Goal: Task Accomplishment & Management: Use online tool/utility

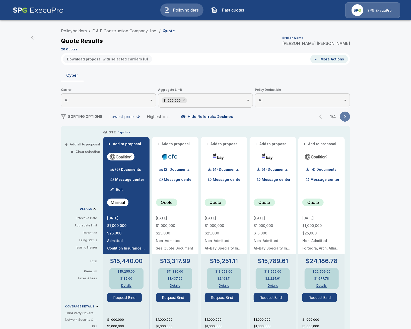
click at [345, 118] on icon "button" at bounding box center [345, 117] width 3 height 4
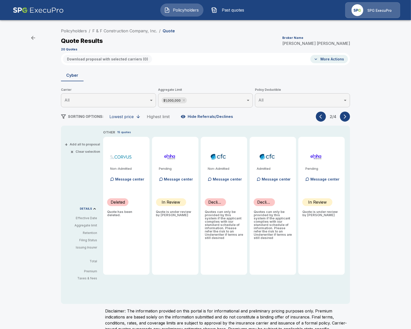
click at [342, 118] on button "button" at bounding box center [345, 117] width 10 height 10
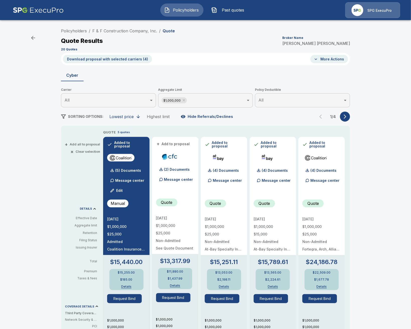
click at [212, 12] on img "button" at bounding box center [214, 10] width 6 height 6
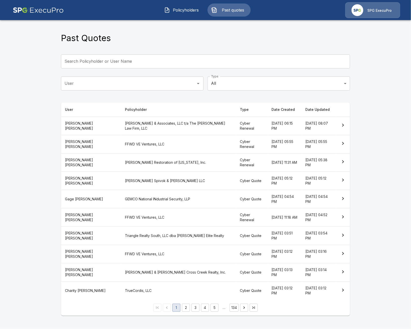
click at [186, 16] on button "Policyholders" at bounding box center [181, 10] width 43 height 13
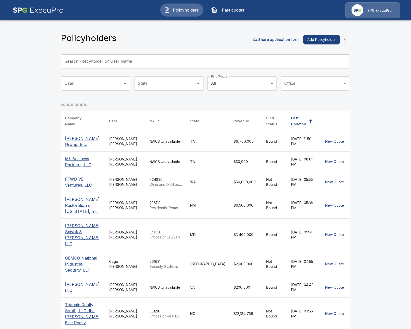
click at [70, 8] on div "Policyholders Past quotes SPG ExecuPro" at bounding box center [205, 10] width 401 height 16
click at [62, 8] on img at bounding box center [38, 10] width 51 height 16
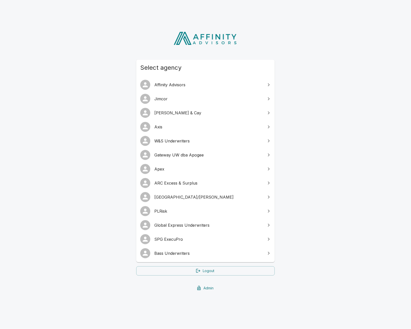
click at [197, 198] on span "Arlington/Roe" at bounding box center [208, 197] width 108 height 6
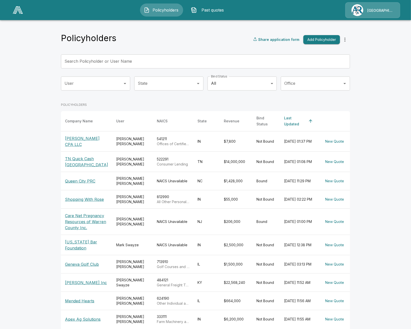
click at [132, 61] on input "Search Policyholder or User Name" at bounding box center [202, 61] width 283 height 14
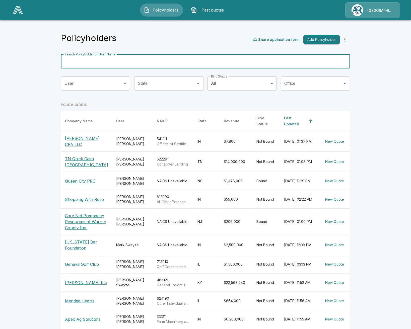
click at [86, 131] on th "[PERSON_NAME] CPA LLC" at bounding box center [86, 141] width 51 height 20
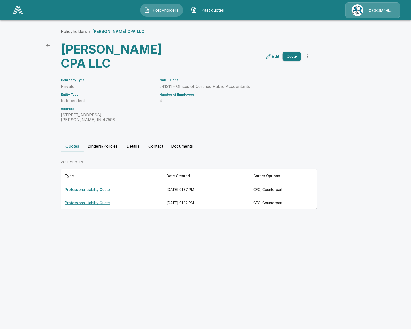
click at [115, 191] on th "Professional Liability Quote" at bounding box center [112, 189] width 102 height 13
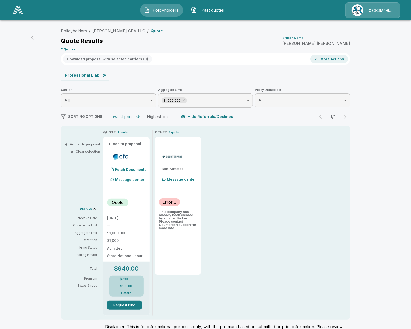
click at [77, 146] on button "+ Add all to proposal" at bounding box center [83, 144] width 34 height 3
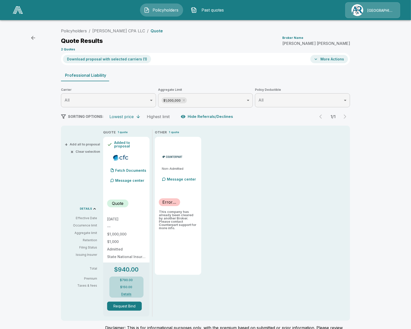
click at [122, 60] on button "Download proposal with selected carriers ( 1 )" at bounding box center [107, 59] width 88 height 8
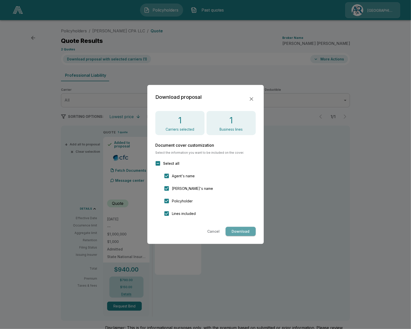
click at [242, 233] on button "Download" at bounding box center [241, 231] width 30 height 9
click at [30, 191] on div at bounding box center [205, 164] width 411 height 329
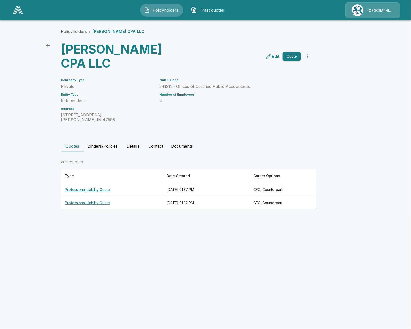
click at [116, 205] on th "Professional Liability Quote" at bounding box center [112, 202] width 102 height 13
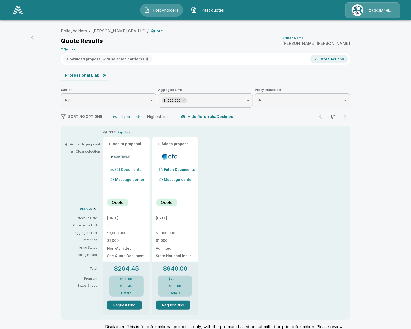
click at [131, 173] on div "(4) Documents" at bounding box center [124, 170] width 34 height 10
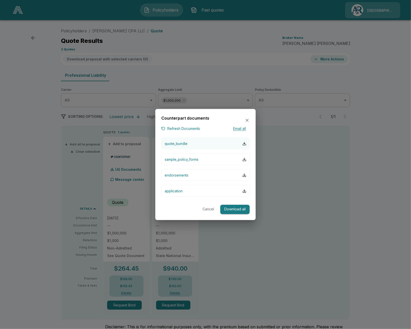
click at [194, 145] on button "quote_bundle" at bounding box center [205, 144] width 88 height 12
click at [169, 127] on button "Refresh Documents" at bounding box center [180, 128] width 39 height 6
click at [68, 174] on div at bounding box center [205, 164] width 411 height 329
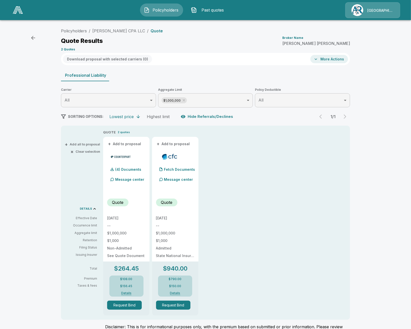
click at [21, 11] on img at bounding box center [18, 10] width 10 height 8
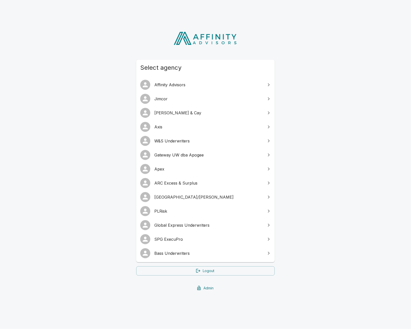
click at [182, 238] on span "SPG ExecuPro" at bounding box center [208, 239] width 108 height 6
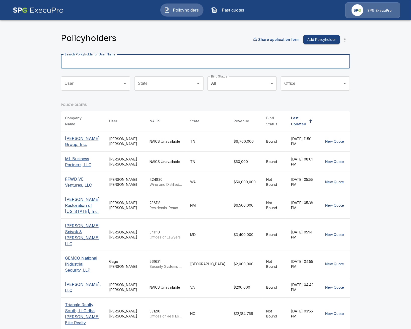
click at [158, 60] on input "Search Policyholder or User Name" at bounding box center [202, 61] width 283 height 14
type input "***"
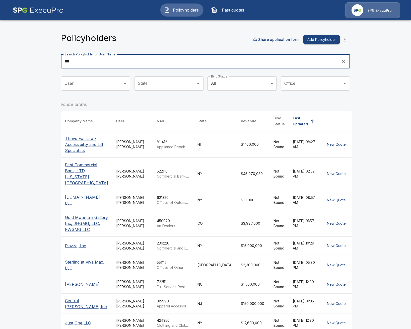
click at [82, 62] on input "***" at bounding box center [199, 61] width 277 height 14
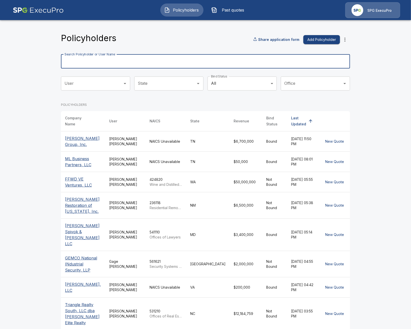
click at [123, 162] on td "[PERSON_NAME]" at bounding box center [125, 162] width 41 height 20
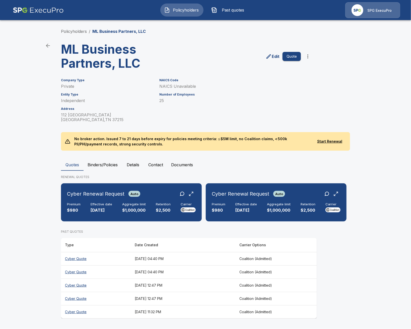
click at [110, 164] on button "Binders/Policies" at bounding box center [103, 165] width 38 height 12
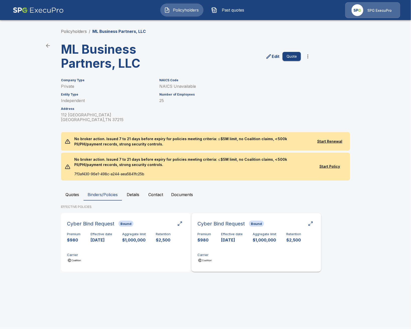
click at [228, 257] on div "Premium $980 Effective date 10/5/2025 Aggregate limit $1,000,000 Retention $2,5…" at bounding box center [255, 248] width 117 height 32
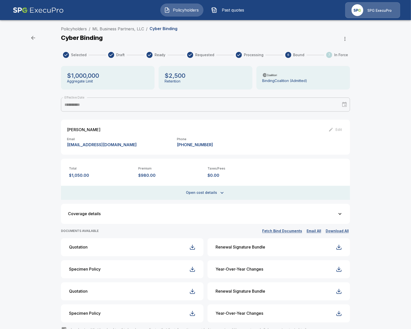
click at [344, 41] on icon "button" at bounding box center [345, 39] width 6 height 6
click at [338, 50] on li "Edit" at bounding box center [327, 50] width 48 height 9
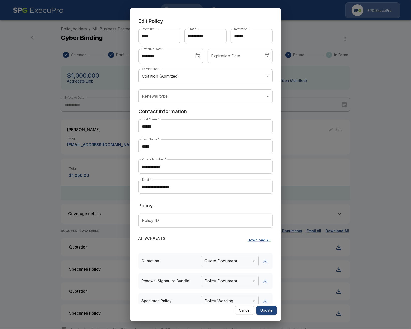
click at [66, 189] on div "**********" at bounding box center [205, 164] width 411 height 329
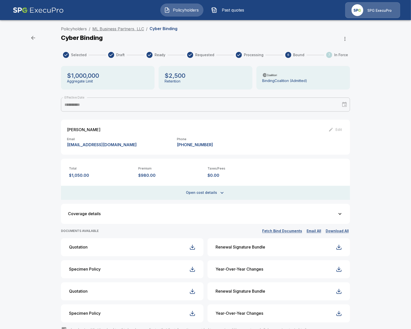
click at [126, 31] on link "ML Business Partners, LLC" at bounding box center [118, 28] width 52 height 5
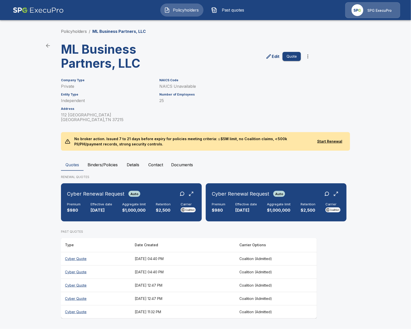
click at [197, 269] on th "September 1, 2025 at 04:40 PM" at bounding box center [183, 271] width 105 height 13
click at [56, 17] on img at bounding box center [38, 10] width 51 height 16
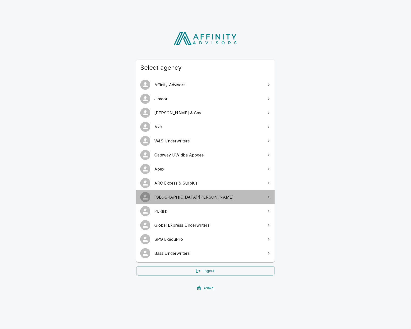
click at [196, 202] on link "[GEOGRAPHIC_DATA]/[PERSON_NAME]" at bounding box center [205, 197] width 138 height 14
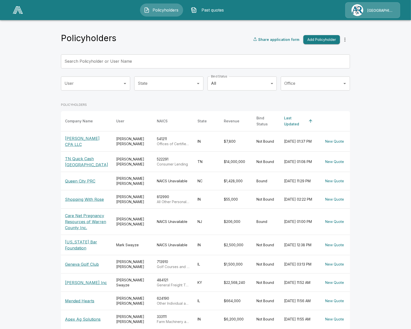
click at [162, 66] on input "Search Policyholder or User Name" at bounding box center [202, 61] width 283 height 14
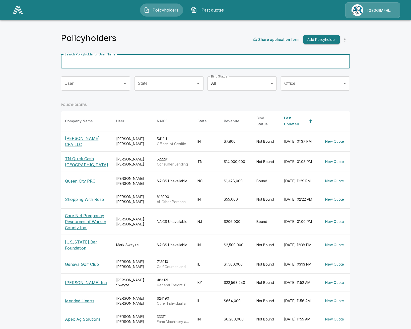
click at [129, 144] on td "Sam Watts" at bounding box center [132, 141] width 41 height 20
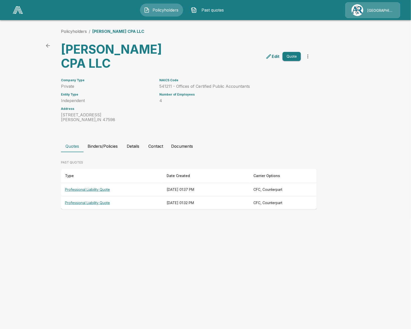
click at [113, 205] on th "Professional Liability Quote" at bounding box center [112, 202] width 102 height 13
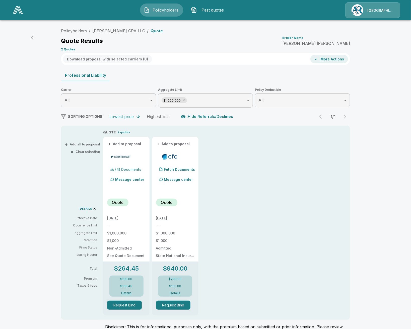
click at [126, 171] on p "(4) Documents" at bounding box center [128, 170] width 26 height 4
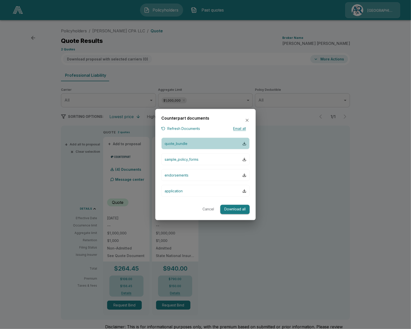
click at [172, 147] on button "quote_bundle" at bounding box center [205, 144] width 88 height 12
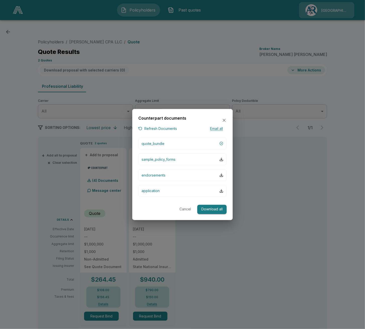
drag, startPoint x: 75, startPoint y: 37, endPoint x: 18, endPoint y: 17, distance: 60.1
click at [75, 37] on div at bounding box center [182, 164] width 365 height 329
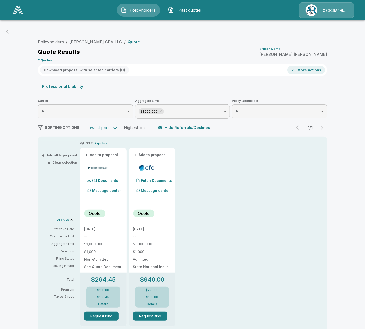
click at [10, 10] on div "Policyholders Past quotes Arlington/[PERSON_NAME]" at bounding box center [182, 10] width 355 height 16
click at [16, 10] on img at bounding box center [18, 10] width 10 height 8
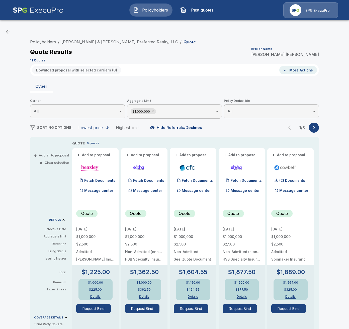
click at [104, 41] on link "[PERSON_NAME] & [PERSON_NAME] Preferred Realty, LLC" at bounding box center [119, 41] width 117 height 5
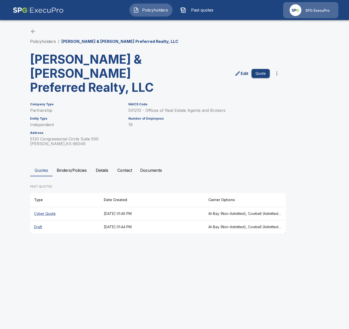
click at [183, 219] on th "[DATE] 01:46 PM" at bounding box center [152, 213] width 105 height 13
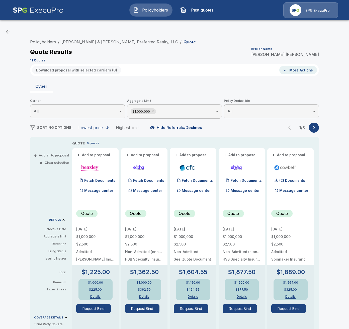
click at [314, 128] on icon "button" at bounding box center [314, 127] width 5 height 5
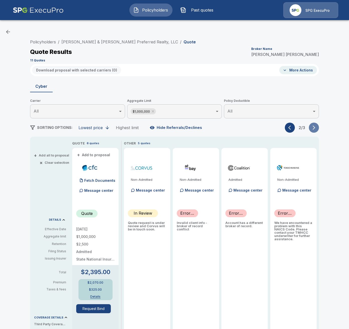
click at [314, 128] on icon "button" at bounding box center [314, 127] width 5 height 5
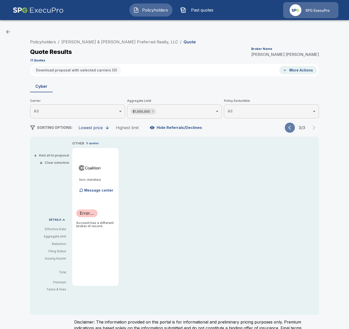
click at [289, 127] on icon "button" at bounding box center [291, 127] width 5 height 5
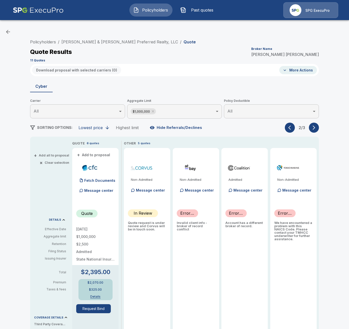
click at [289, 125] on button "button" at bounding box center [290, 128] width 10 height 10
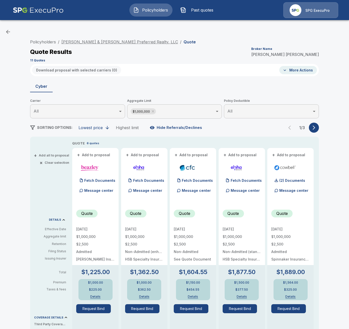
click at [72, 43] on link "Reece & Nichols Preferred Realty, LLC" at bounding box center [119, 41] width 117 height 5
click at [104, 44] on li "[PERSON_NAME] & [PERSON_NAME] Preferred Realty, LLC" at bounding box center [119, 42] width 117 height 6
click at [105, 43] on link "[PERSON_NAME] & [PERSON_NAME] Preferred Realty, LLC" at bounding box center [119, 41] width 117 height 5
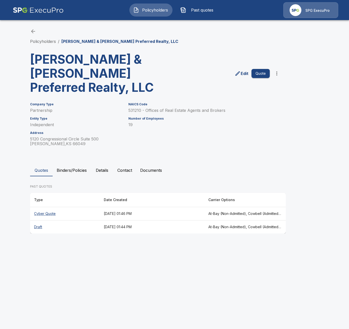
click at [76, 170] on button "Binders/Policies" at bounding box center [72, 170] width 38 height 12
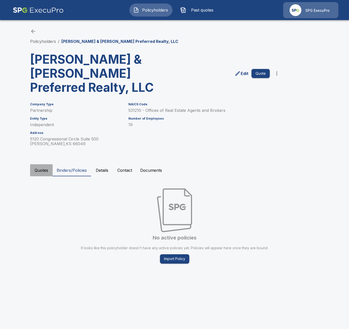
click at [42, 175] on button "Quotes" at bounding box center [41, 170] width 23 height 12
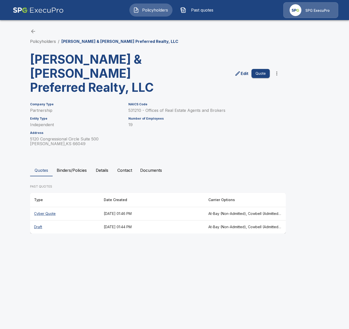
click at [116, 172] on button "Contact" at bounding box center [124, 170] width 23 height 12
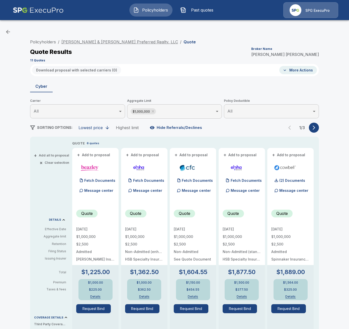
click at [97, 44] on link "[PERSON_NAME] & [PERSON_NAME] Preferred Realty, LLC" at bounding box center [119, 41] width 117 height 5
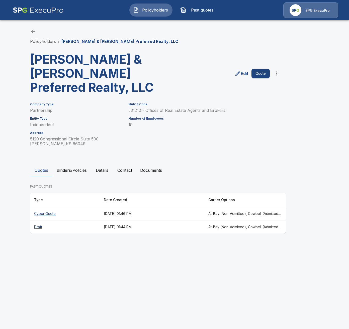
click at [150, 209] on th "[DATE] 01:46 PM" at bounding box center [152, 213] width 105 height 13
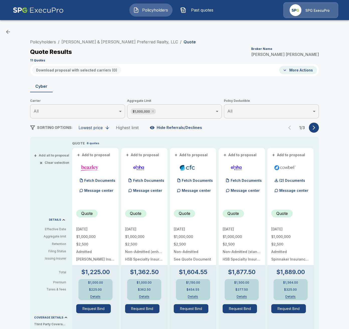
click at [314, 129] on icon "button" at bounding box center [314, 127] width 5 height 5
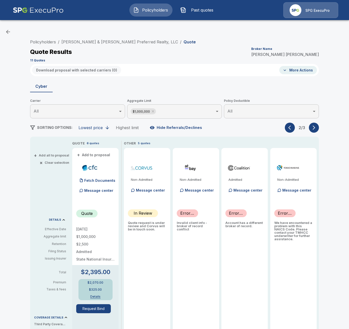
click at [315, 129] on icon "button" at bounding box center [314, 127] width 5 height 5
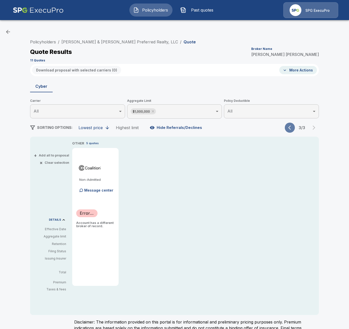
click at [288, 128] on button "button" at bounding box center [290, 128] width 10 height 10
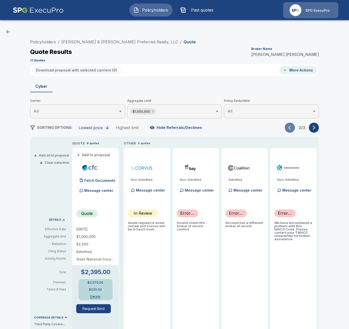
click at [288, 128] on button "button" at bounding box center [290, 128] width 10 height 10
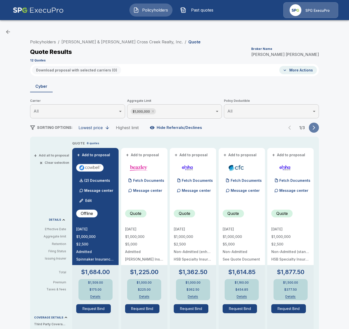
click at [313, 130] on icon "button" at bounding box center [314, 127] width 5 height 5
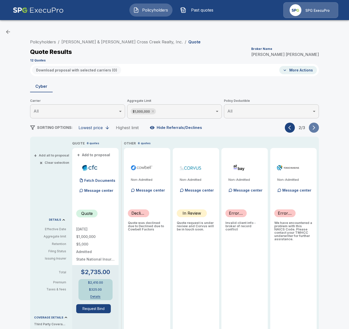
click at [313, 130] on icon "button" at bounding box center [314, 127] width 5 height 5
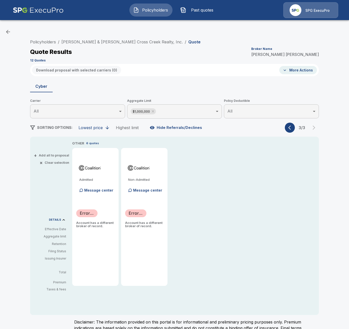
click at [282, 127] on div "SORTING OPTIONS: Lowest price Highest limit Hide Referrals/Declines 3 / 3" at bounding box center [174, 128] width 289 height 10
click at [289, 127] on icon "button" at bounding box center [291, 127] width 5 height 5
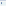
scroll to position [29, 0]
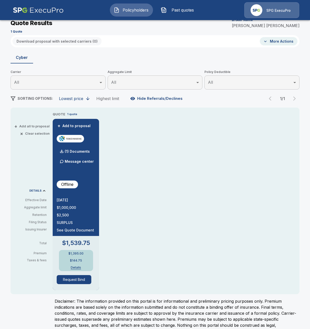
click at [84, 281] on button "Request Bind" at bounding box center [74, 279] width 35 height 9
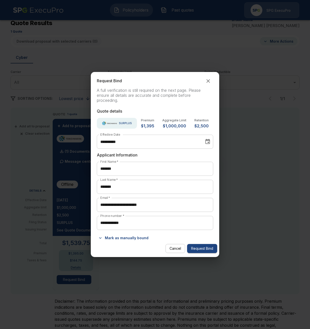
click at [118, 236] on button "Mark as manually bound" at bounding box center [124, 238] width 54 height 8
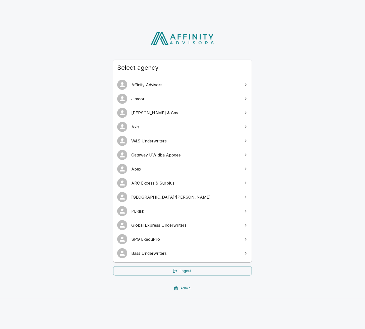
click at [184, 226] on span "Global Express Underwriters" at bounding box center [185, 225] width 108 height 6
click at [169, 241] on span "SPG ExecuPro" at bounding box center [185, 239] width 108 height 6
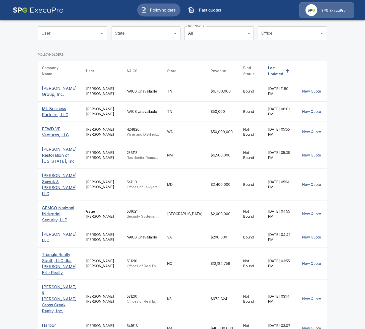
scroll to position [52, 0]
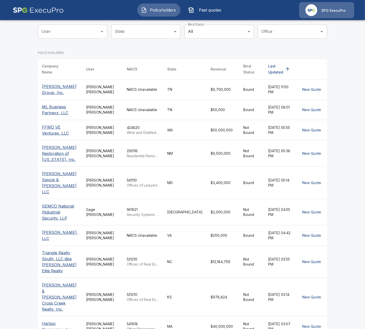
click at [45, 171] on p "[PERSON_NAME] Spivok & [PERSON_NAME] LLC" at bounding box center [60, 183] width 36 height 24
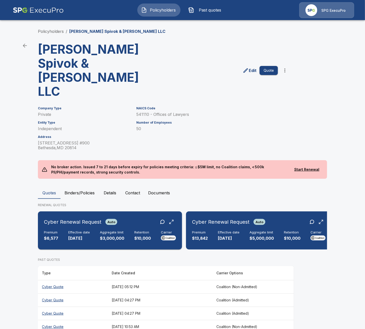
click at [119, 218] on div "Cyber Renewal Request Auto" at bounding box center [110, 222] width 132 height 9
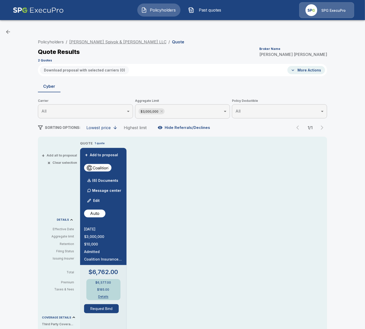
click at [108, 42] on link "[PERSON_NAME] Spivok & [PERSON_NAME] LLC" at bounding box center [117, 41] width 97 height 5
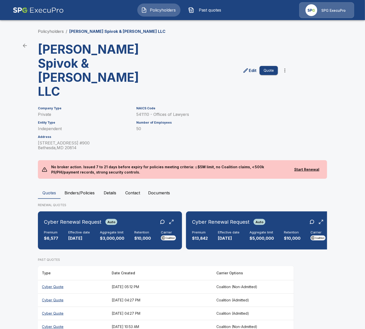
click at [69, 160] on p "No broker action. Issued 7 to 21 days before expiry for policies meeting criter…" at bounding box center [168, 169] width 243 height 19
click at [78, 187] on button "Binders/Policies" at bounding box center [79, 193] width 38 height 12
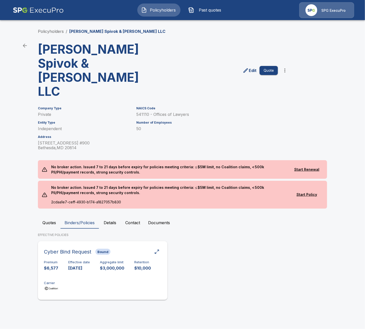
click at [137, 260] on div "Premium $6,577 Effective date 9/10/2024 Aggregate limit $3,000,000 Retention $1…" at bounding box center [102, 276] width 117 height 32
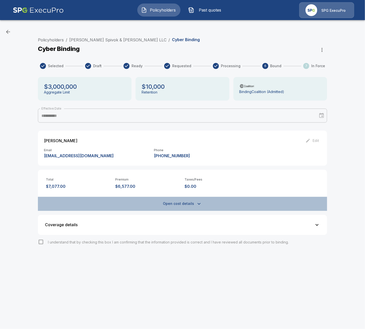
click at [134, 205] on button "Open cost details" at bounding box center [182, 204] width 289 height 14
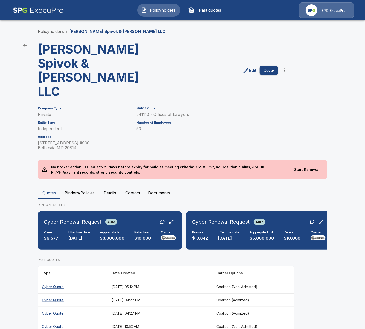
click at [57, 28] on div "Policyholders / Protas Spivok & Collins LLC Protas Spivok & Collins LLC Edit Qu…" at bounding box center [182, 214] width 301 height 391
click at [56, 29] on link "Policyholders" at bounding box center [51, 31] width 26 height 5
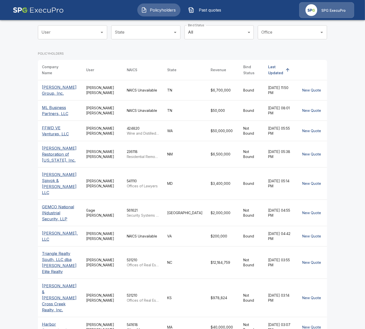
scroll to position [52, 0]
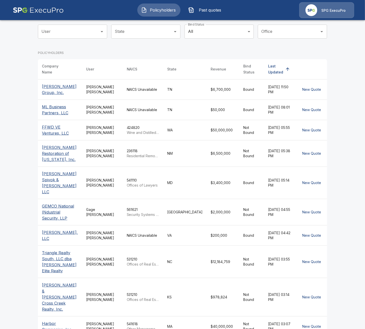
click at [125, 225] on td "NAICS Unavailable" at bounding box center [143, 235] width 41 height 20
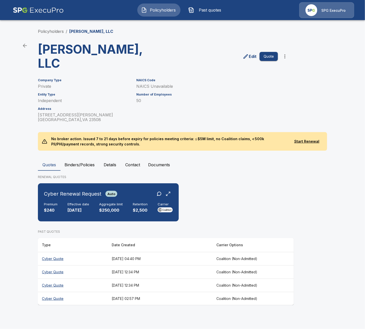
click at [76, 159] on button "Binders/Policies" at bounding box center [79, 165] width 38 height 12
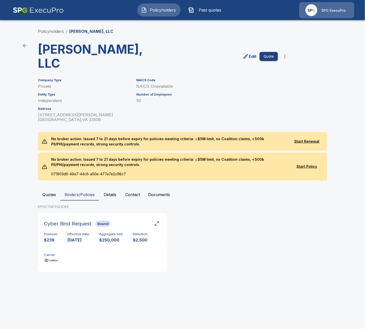
click at [55, 189] on button "Quotes" at bounding box center [49, 195] width 23 height 12
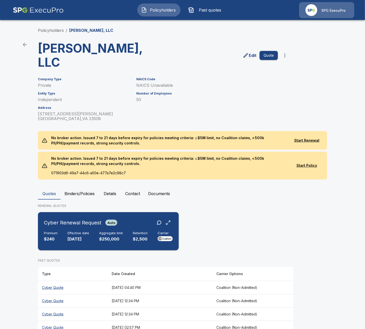
scroll to position [1, 0]
click at [53, 30] on link "Policyholders" at bounding box center [51, 30] width 26 height 5
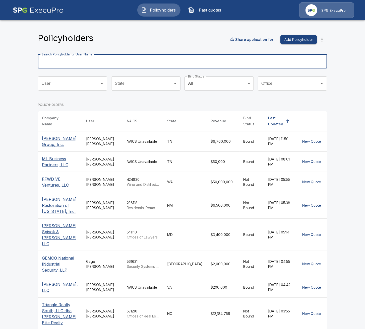
click at [173, 62] on input "Search Policyholder or User Name" at bounding box center [179, 61] width 283 height 14
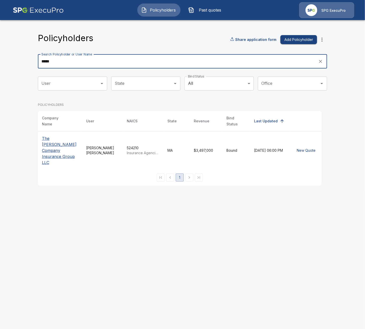
type input "*****"
click at [51, 148] on p "The [PERSON_NAME] Company Insurance Group LLC" at bounding box center [60, 150] width 36 height 30
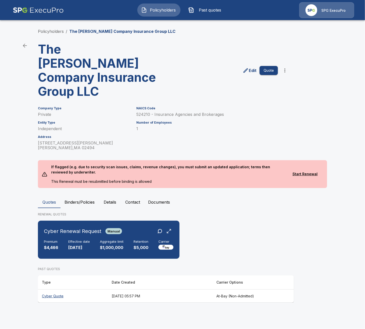
click at [84, 196] on button "Binders/Policies" at bounding box center [79, 202] width 38 height 12
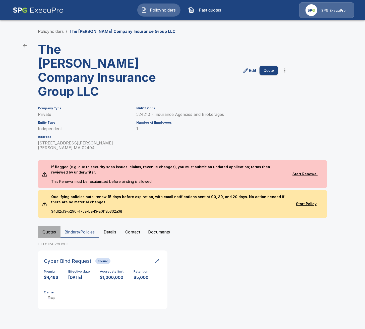
click at [52, 226] on button "Quotes" at bounding box center [49, 232] width 23 height 12
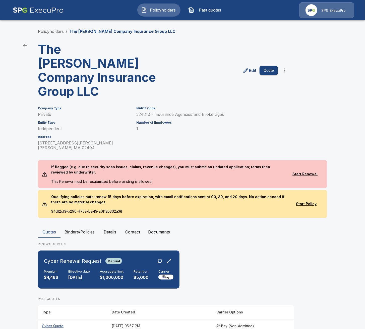
click at [44, 32] on link "Policyholders" at bounding box center [51, 31] width 26 height 5
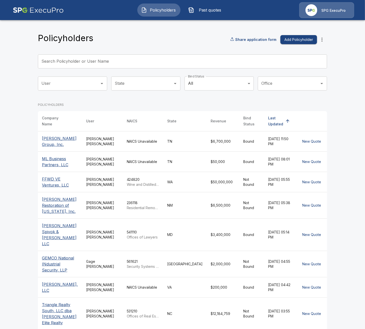
click at [323, 43] on button "more" at bounding box center [322, 40] width 10 height 10
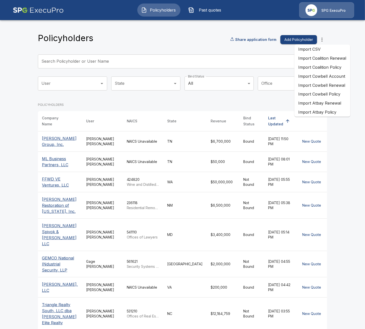
click at [330, 106] on li "Import Atbay Renewal" at bounding box center [322, 103] width 56 height 9
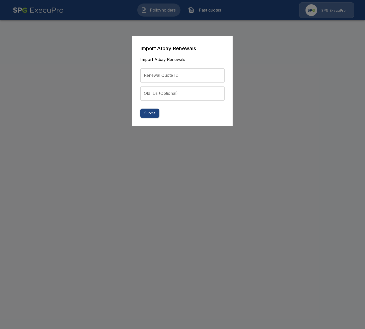
click at [201, 81] on input "Renewal Quote ID" at bounding box center [182, 75] width 84 height 14
paste input "**********"
type input "**********"
click at [161, 112] on form "**********" at bounding box center [182, 81] width 84 height 74
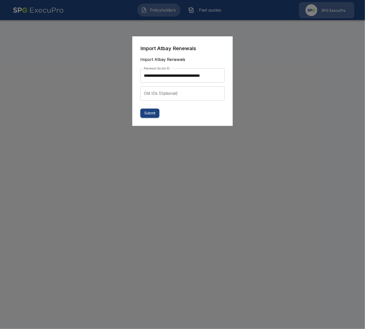
click at [154, 114] on button "Submit" at bounding box center [149, 113] width 19 height 9
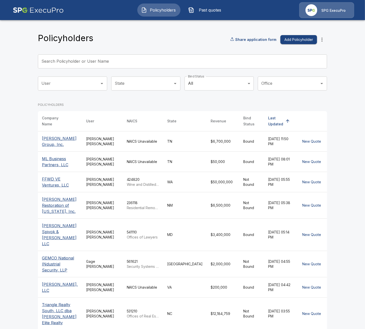
click at [195, 20] on div "Policyholders Share application form Add Policyholder Search Policyholder or Us…" at bounding box center [182, 215] width 301 height 392
click at [200, 15] on button "Past quotes" at bounding box center [205, 10] width 43 height 13
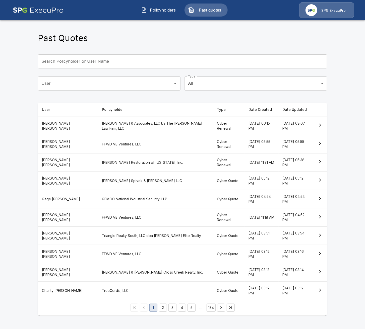
click at [177, 11] on button "Policyholders" at bounding box center [158, 10] width 43 height 13
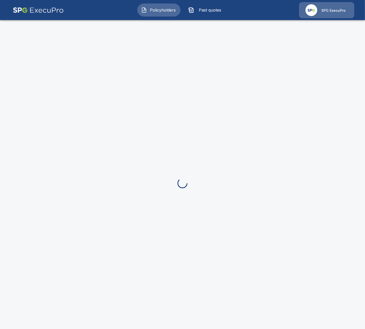
click at [197, 11] on span "Past quotes" at bounding box center [210, 10] width 28 height 6
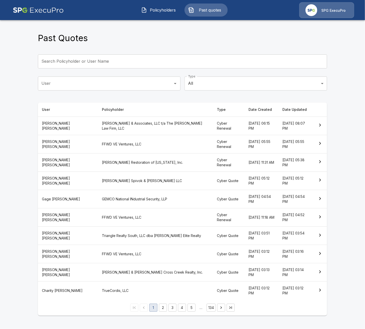
click at [321, 33] on div "Past Quotes Search Policyholder or User Name Search Policyholder or User Name U…" at bounding box center [182, 170] width 301 height 303
click at [156, 12] on span "Policyholders" at bounding box center [163, 10] width 28 height 6
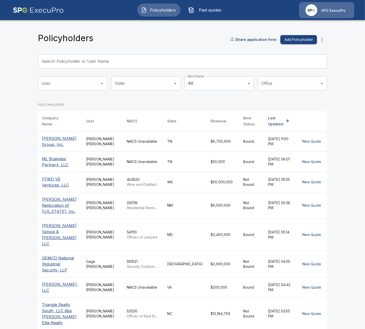
click at [195, 12] on button "Past quotes" at bounding box center [205, 10] width 43 height 13
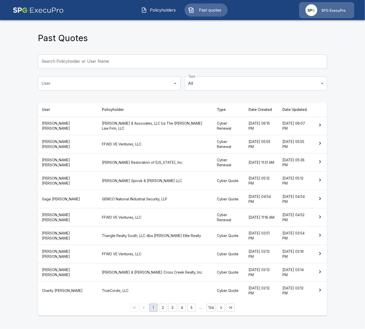
click at [168, 9] on span "Policyholders" at bounding box center [163, 10] width 28 height 6
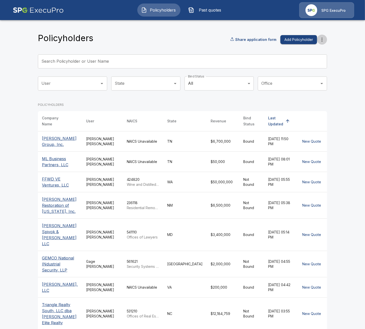
click at [324, 36] on button "more" at bounding box center [322, 40] width 10 height 10
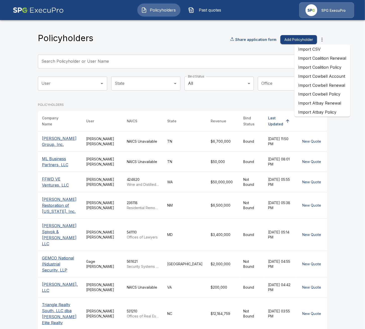
click at [337, 106] on li "Import Atbay Renewal" at bounding box center [322, 103] width 56 height 9
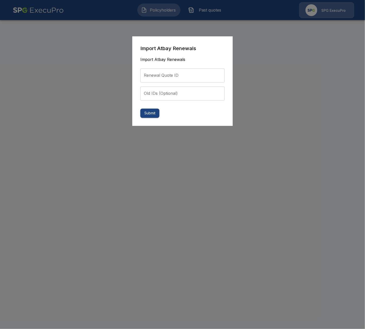
click at [211, 72] on input "Renewal Quote ID" at bounding box center [182, 75] width 84 height 14
paste input "**********"
click at [218, 76] on input "**********" at bounding box center [182, 75] width 84 height 14
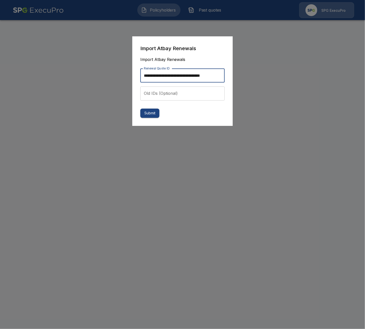
drag, startPoint x: 211, startPoint y: 75, endPoint x: 130, endPoint y: 73, distance: 80.3
click at [140, 73] on input "**********" at bounding box center [182, 75] width 84 height 14
click at [160, 76] on input "**********" at bounding box center [182, 75] width 84 height 14
type input "**********"
click at [154, 112] on button "Submit" at bounding box center [149, 113] width 19 height 9
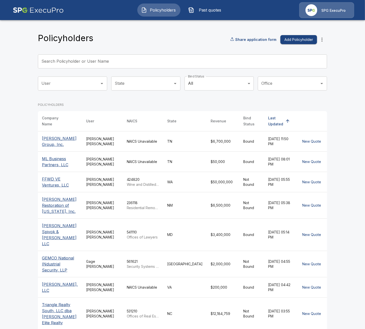
click at [325, 36] on div "Share application form Add Policyholder" at bounding box center [278, 40] width 97 height 10
click at [323, 37] on button "more" at bounding box center [322, 40] width 10 height 10
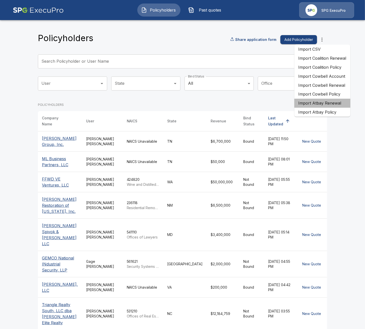
click at [330, 106] on li "Import Atbay Renewal" at bounding box center [322, 103] width 56 height 9
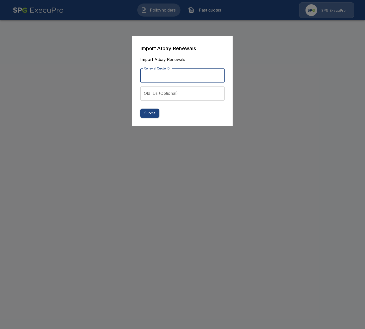
click at [199, 76] on input "Renewal Quote ID" at bounding box center [182, 75] width 84 height 14
paste input "**********"
type input "**********"
click at [158, 112] on button "Submit" at bounding box center [149, 113] width 19 height 9
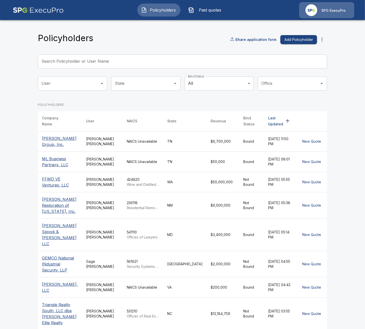
click at [196, 16] on button "Past quotes" at bounding box center [205, 10] width 43 height 13
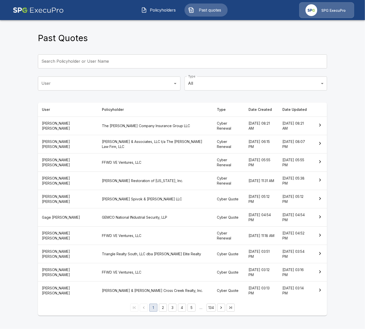
click at [133, 136] on th "[PERSON_NAME] & Associates, LLC t/a The [PERSON_NAME] Law Firm, LLC" at bounding box center [155, 144] width 115 height 18
click at [133, 125] on th "The [PERSON_NAME] Company Insurance Group LLC" at bounding box center [155, 126] width 115 height 18
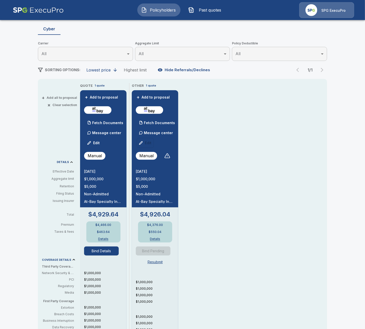
scroll to position [58, 0]
click at [161, 13] on button "Policyholders" at bounding box center [158, 10] width 43 height 13
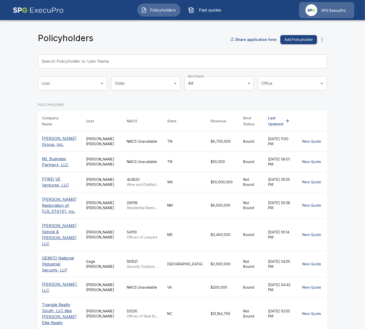
click at [143, 60] on input "Search Policyholder or User Name" at bounding box center [179, 61] width 283 height 14
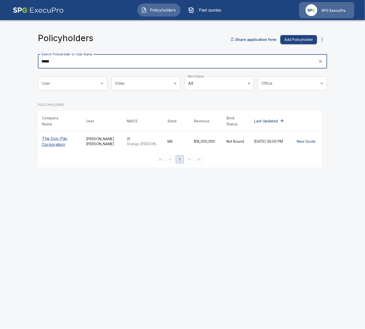
type input "*****"
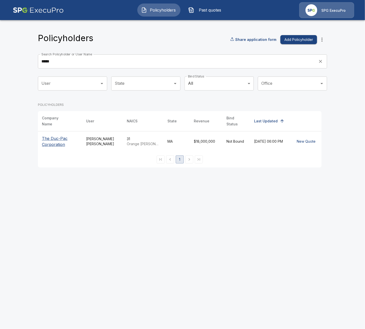
click at [50, 142] on p "The Duc-Pac Corporation" at bounding box center [60, 141] width 36 height 12
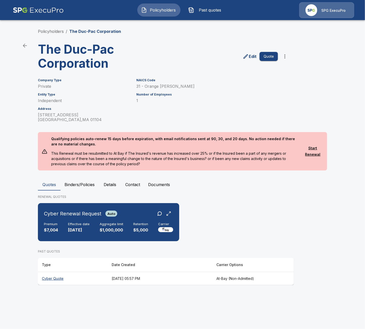
click at [97, 187] on button "Binders/Policies" at bounding box center [79, 185] width 38 height 12
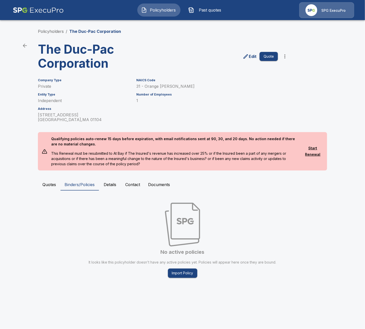
click at [106, 186] on button "Details" at bounding box center [110, 185] width 23 height 12
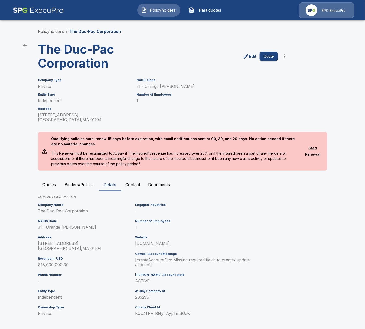
click at [144, 298] on p "205296" at bounding box center [194, 297] width 119 height 5
copy p "205296"
click at [54, 182] on button "Quotes" at bounding box center [49, 185] width 23 height 12
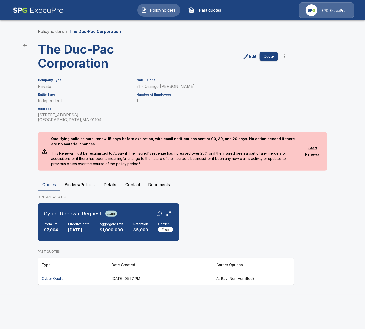
click at [173, 4] on button "Policyholders" at bounding box center [158, 10] width 43 height 13
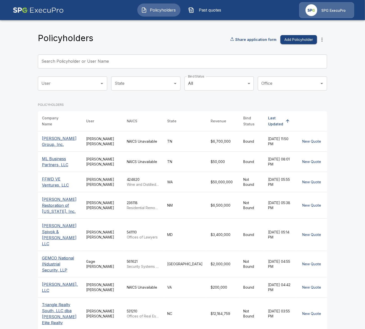
click at [324, 39] on icon "more" at bounding box center [322, 40] width 6 height 6
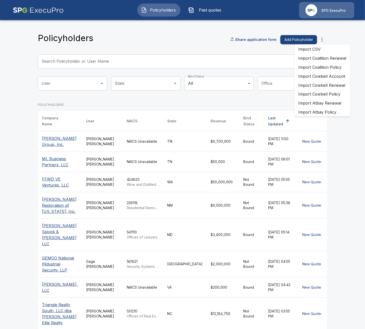
click at [326, 107] on li "Import Atbay Renewal" at bounding box center [322, 103] width 56 height 9
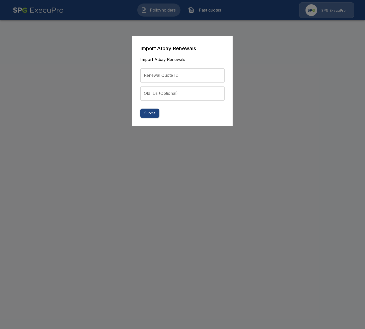
click at [179, 81] on input "Renewal Quote ID" at bounding box center [182, 75] width 84 height 14
paste input "**********"
type input "**********"
click at [155, 110] on button "Submit" at bounding box center [149, 113] width 19 height 9
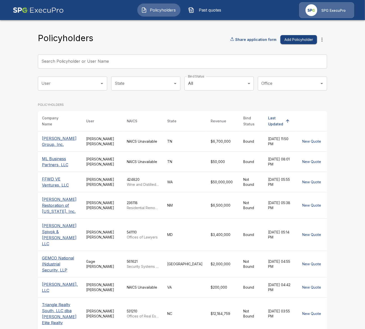
click at [211, 13] on button "Past quotes" at bounding box center [205, 10] width 43 height 13
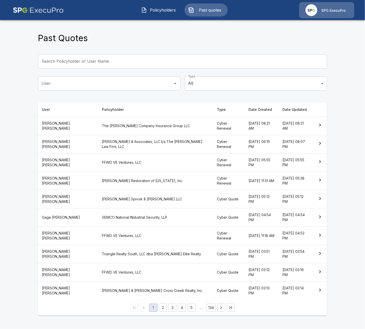
click at [114, 127] on th "The Coyle Company Insurance Group LLC" at bounding box center [155, 126] width 115 height 18
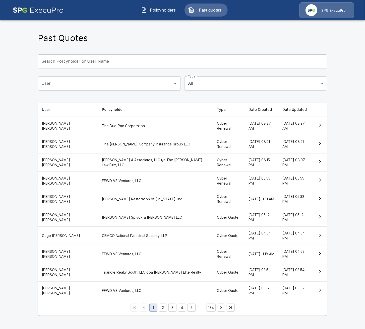
click at [116, 126] on th "The Duc-Pac Corporation" at bounding box center [155, 126] width 115 height 18
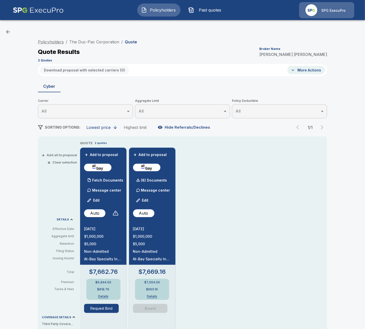
click at [43, 40] on link "Policyholders" at bounding box center [51, 41] width 26 height 5
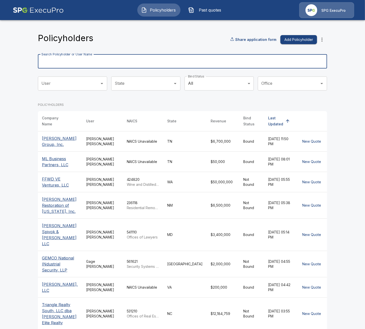
click at [127, 62] on input "Search Policyholder or User Name" at bounding box center [179, 61] width 283 height 14
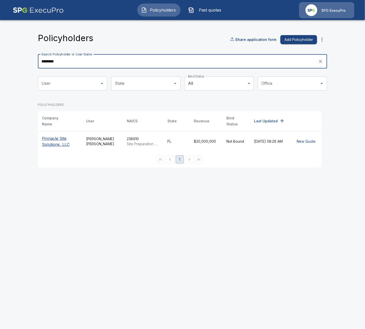
type input "********"
click at [52, 141] on p "Pinnacle Site Solutions, LLC" at bounding box center [60, 141] width 36 height 12
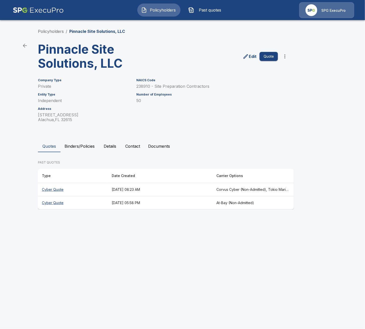
click at [166, 194] on th "[DATE] 08:23 AM" at bounding box center [160, 189] width 105 height 13
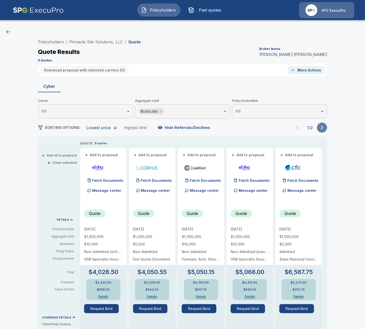
click at [321, 128] on icon "button" at bounding box center [321, 127] width 5 height 5
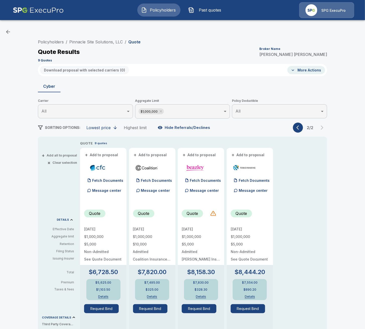
click at [300, 128] on icon "button" at bounding box center [298, 127] width 5 height 5
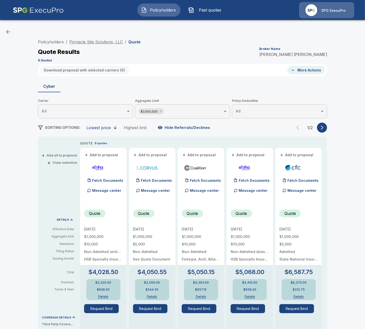
click at [89, 43] on link "Pinnacle Site Solutions, LLC" at bounding box center [95, 41] width 53 height 5
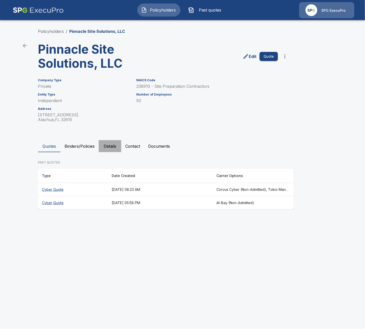
click at [107, 149] on button "Details" at bounding box center [110, 146] width 23 height 12
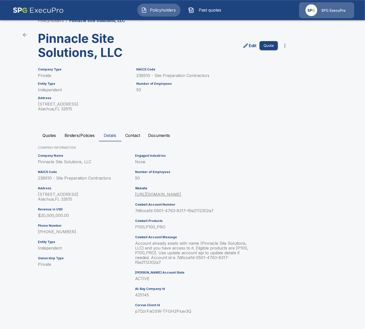
scroll to position [11, 0]
click at [142, 295] on p "425145" at bounding box center [194, 295] width 119 height 5
copy p "425145"
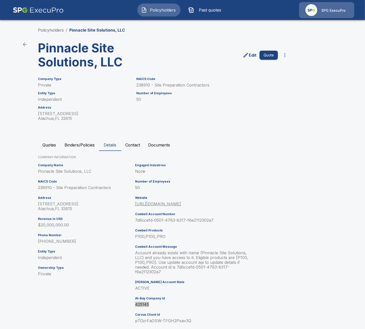
scroll to position [0, 0]
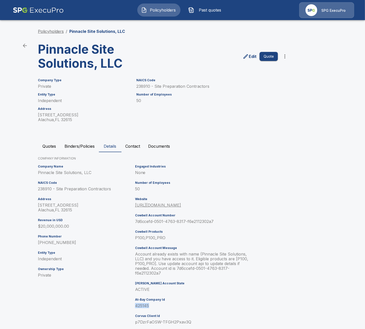
click at [60, 30] on link "Policyholders" at bounding box center [51, 31] width 26 height 5
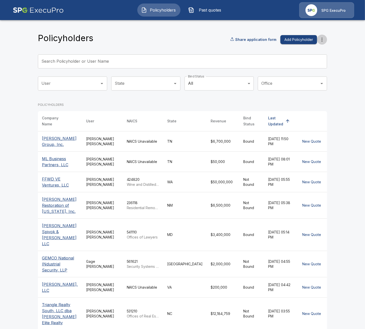
click at [324, 44] on button "more" at bounding box center [322, 40] width 10 height 10
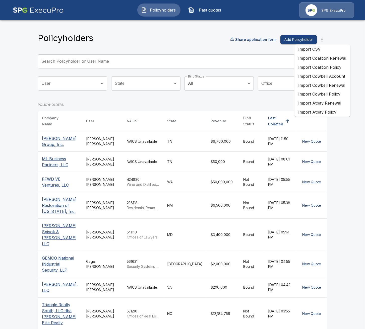
click at [332, 101] on li "Import Atbay Renewal" at bounding box center [322, 103] width 56 height 9
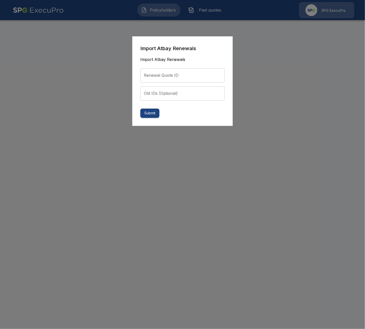
click at [185, 73] on input "Renewal Quote ID" at bounding box center [182, 75] width 84 height 14
paste input "**********"
type input "**********"
click at [155, 114] on button "Submit" at bounding box center [149, 113] width 19 height 9
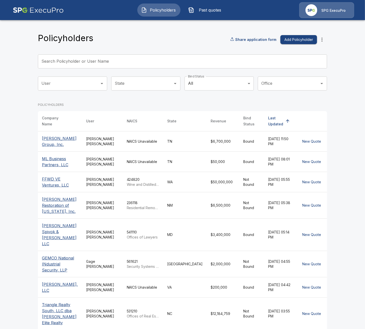
click at [206, 13] on span "Past quotes" at bounding box center [210, 10] width 28 height 6
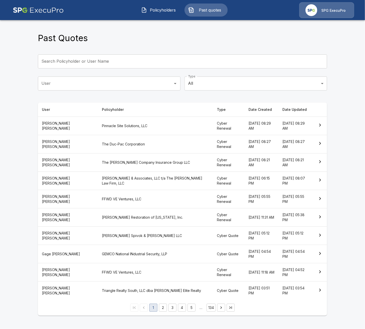
click at [98, 126] on th "Pinnacle Site Solutions, LLC" at bounding box center [155, 126] width 115 height 18
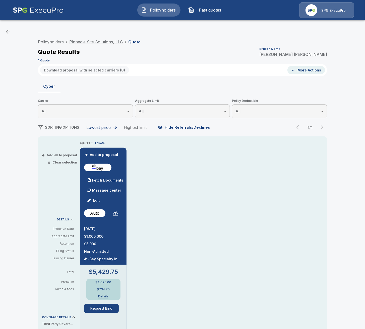
click at [105, 45] on div "Policyholders / Pinnacle Site Solutions, LLC / Quote Quote Results Broker Name …" at bounding box center [182, 50] width 289 height 27
click at [105, 42] on link "Pinnacle Site Solutions, LLC" at bounding box center [95, 41] width 53 height 5
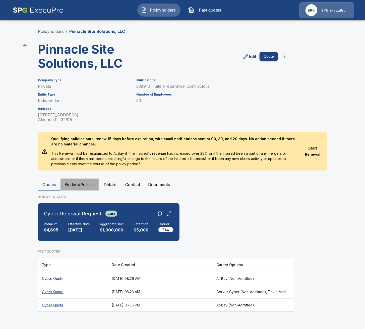
click at [79, 182] on button "Binders/Policies" at bounding box center [79, 185] width 38 height 12
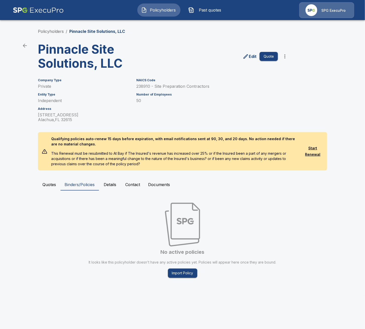
click at [45, 183] on button "Quotes" at bounding box center [49, 185] width 23 height 12
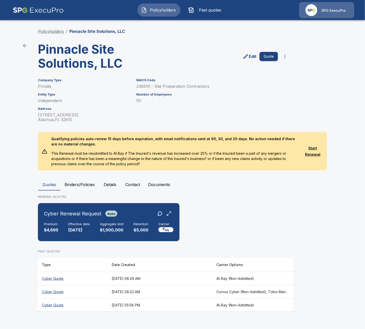
click at [63, 32] on link "Policyholders" at bounding box center [51, 31] width 26 height 5
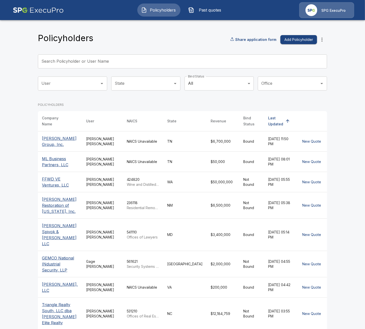
click at [124, 63] on input "Search Policyholder or User Name" at bounding box center [179, 61] width 283 height 14
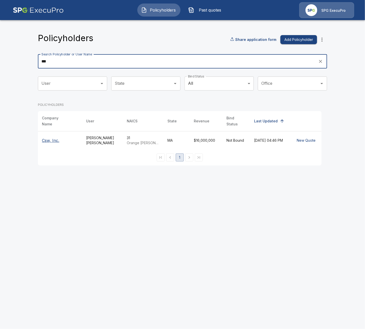
type input "***"
click at [55, 140] on p "Csw, Inc." at bounding box center [60, 140] width 36 height 6
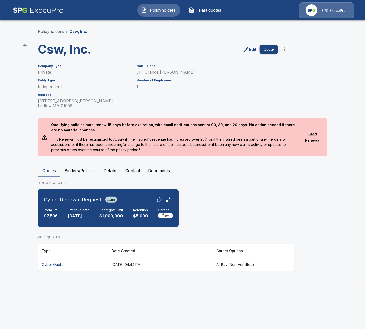
click at [112, 167] on button "Details" at bounding box center [110, 171] width 23 height 12
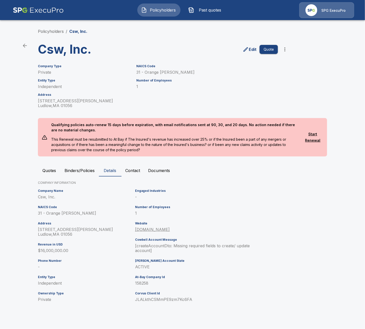
click at [142, 284] on p "158258" at bounding box center [194, 283] width 119 height 5
copy p "158258"
click at [57, 28] on div "Policyholders / Csw, Inc. Csw, Inc. Edit Quote Company Type Private Entity Type…" at bounding box center [182, 168] width 301 height 299
drag, startPoint x: 56, startPoint y: 31, endPoint x: 74, endPoint y: 32, distance: 17.6
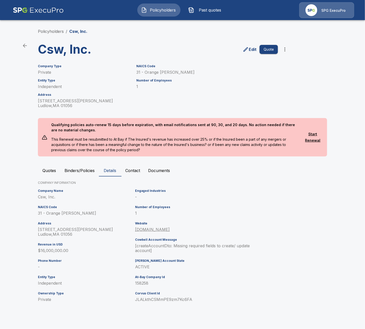
click at [56, 31] on link "Policyholders" at bounding box center [51, 31] width 26 height 5
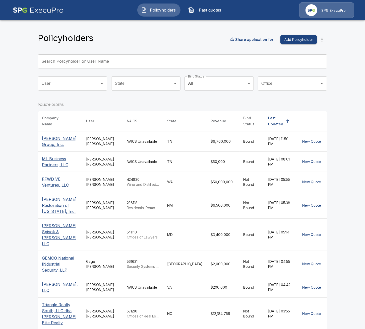
click at [326, 40] on button "more" at bounding box center [322, 40] width 10 height 10
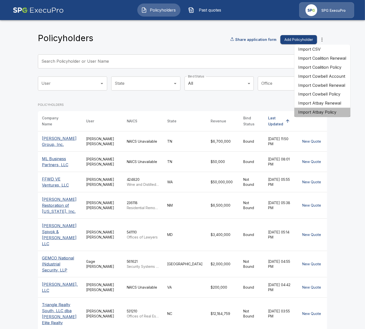
click at [331, 112] on li "Import Atbay Policy" at bounding box center [322, 112] width 56 height 9
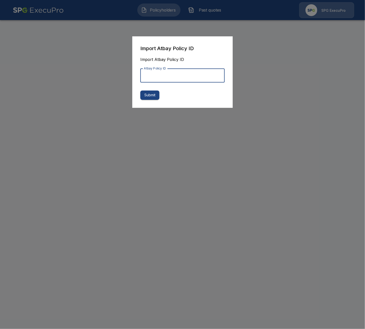
click at [187, 79] on input "Atbay Policy ID" at bounding box center [182, 75] width 84 height 14
click at [289, 85] on div at bounding box center [182, 164] width 365 height 329
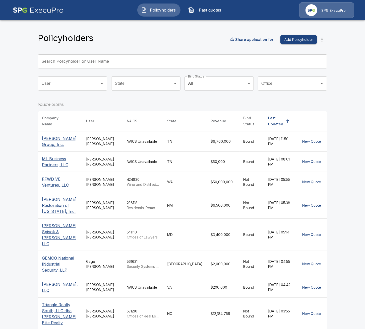
click at [323, 41] on icon "more" at bounding box center [322, 40] width 6 height 6
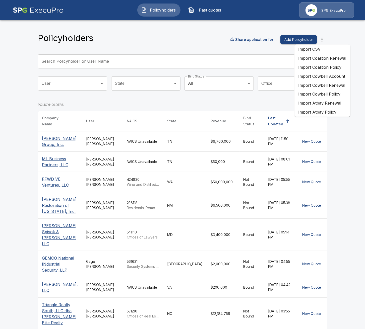
click at [319, 105] on li "Import Atbay Renewal" at bounding box center [322, 103] width 56 height 9
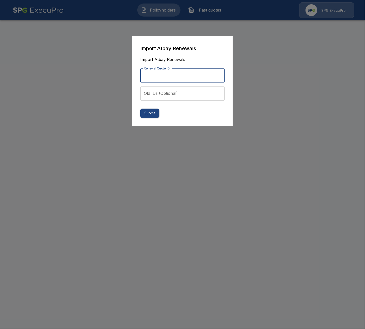
click at [172, 80] on input "Renewal Quote ID" at bounding box center [182, 75] width 84 height 14
paste input "**********"
type input "**********"
click at [158, 113] on button "Submit" at bounding box center [149, 113] width 19 height 9
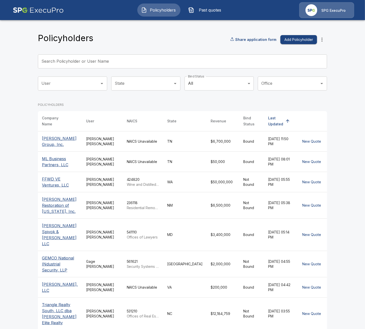
click at [200, 21] on div "Policyholders Share application form Add Policyholder Search Policyholder or Us…" at bounding box center [182, 215] width 301 height 392
click at [204, 16] on button "Past quotes" at bounding box center [205, 10] width 43 height 13
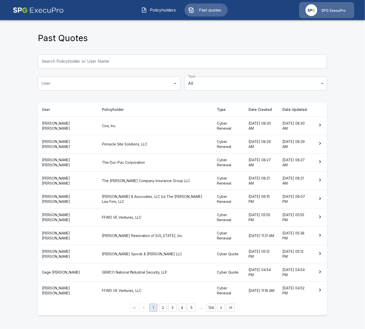
click at [98, 128] on th "Csw, Inc." at bounding box center [155, 126] width 115 height 18
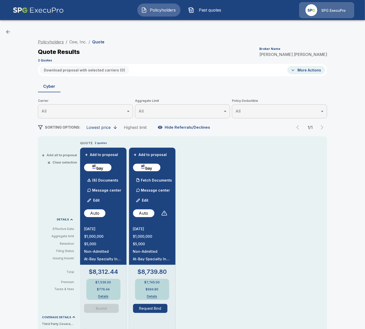
click at [52, 42] on link "Policyholders" at bounding box center [51, 41] width 26 height 5
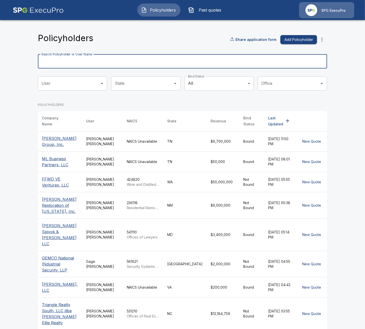
click at [133, 55] on input "Search Policyholder or User Name" at bounding box center [179, 61] width 283 height 14
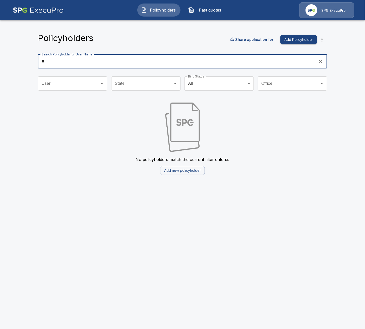
type input "*"
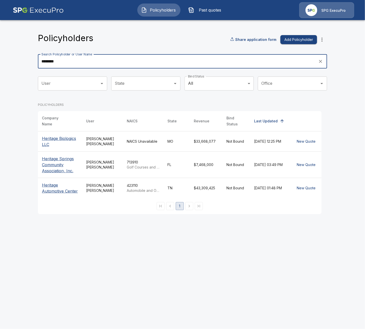
type input "********"
click at [62, 158] on p "Heritage Springs Community Association, Inc." at bounding box center [60, 165] width 36 height 18
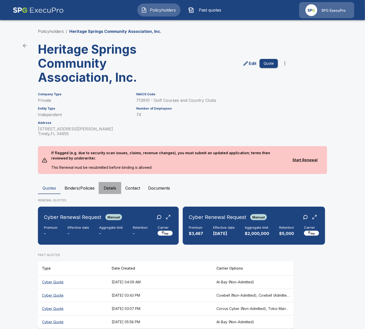
click at [113, 188] on button "Details" at bounding box center [110, 188] width 23 height 12
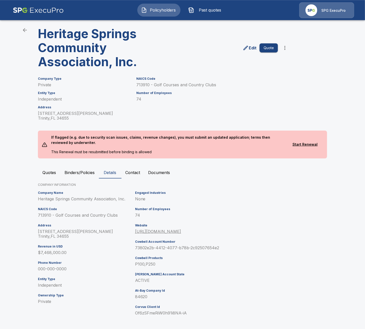
scroll to position [18, 0]
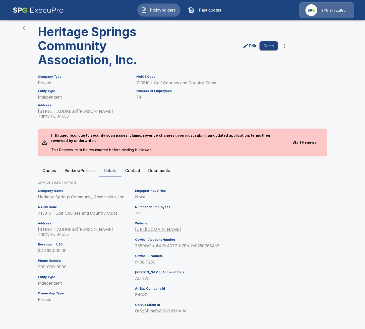
click at [146, 293] on p "84620" at bounding box center [194, 295] width 119 height 5
copy p "84620"
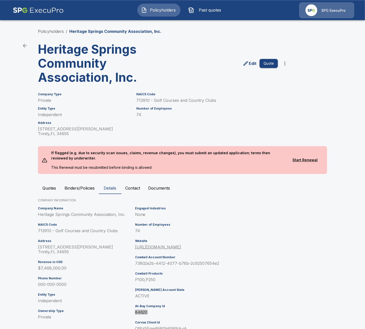
scroll to position [0, 0]
click at [55, 33] on link "Policyholders" at bounding box center [51, 31] width 26 height 5
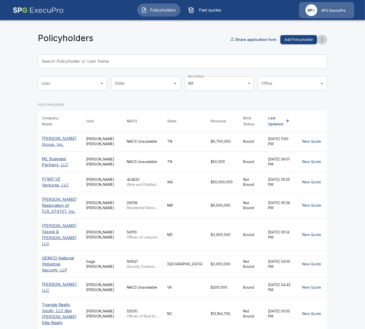
drag, startPoint x: 324, startPoint y: 38, endPoint x: 345, endPoint y: 144, distance: 107.9
click at [324, 38] on icon "more" at bounding box center [322, 40] width 6 height 6
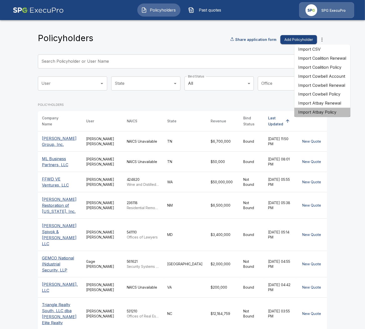
click at [331, 108] on li "Import Atbay Policy" at bounding box center [322, 112] width 56 height 9
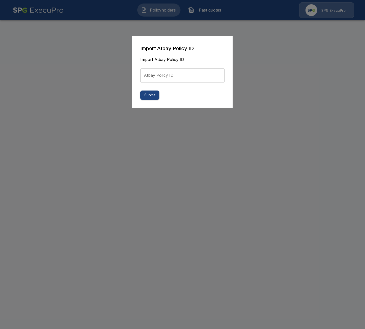
click at [267, 68] on div at bounding box center [182, 164] width 365 height 329
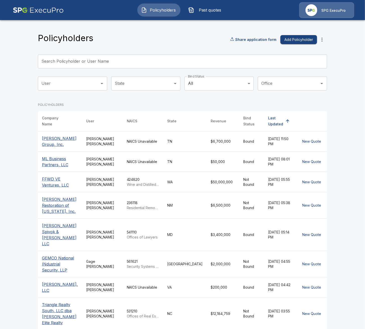
click at [323, 37] on icon "more" at bounding box center [322, 40] width 6 height 6
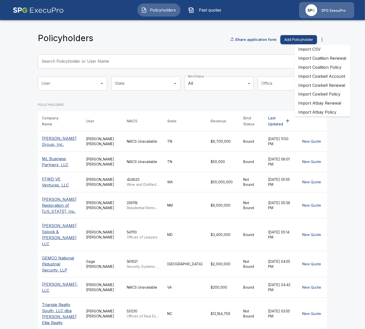
click at [326, 102] on li "Import Atbay Renewal" at bounding box center [322, 103] width 56 height 9
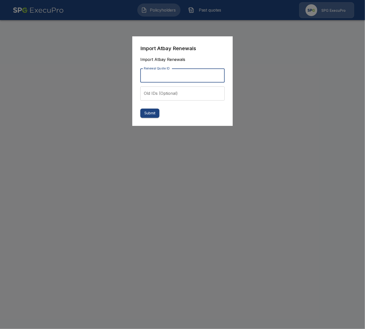
click at [192, 79] on input "Renewal Quote ID" at bounding box center [182, 75] width 84 height 14
paste input "**********"
type input "**********"
click at [154, 116] on button "Submit" at bounding box center [149, 113] width 19 height 9
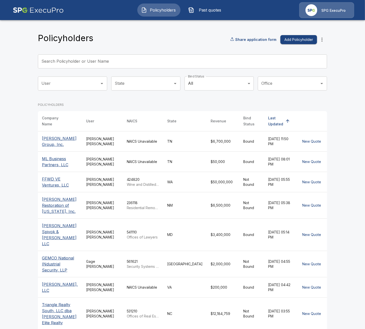
click at [195, 11] on button "Past quotes" at bounding box center [205, 10] width 43 height 13
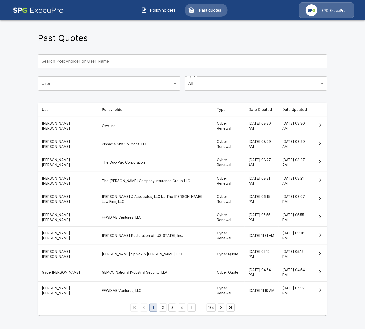
click at [106, 125] on th "Csw, Inc." at bounding box center [155, 126] width 115 height 18
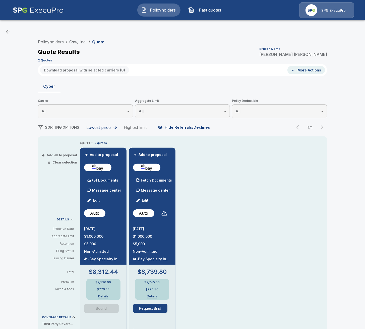
click at [203, 9] on span "Past quotes" at bounding box center [210, 10] width 28 height 6
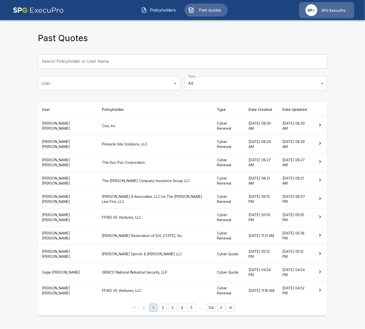
click at [107, 131] on th "Csw, Inc." at bounding box center [155, 126] width 115 height 18
click at [164, 6] on button "Policyholders" at bounding box center [158, 10] width 43 height 13
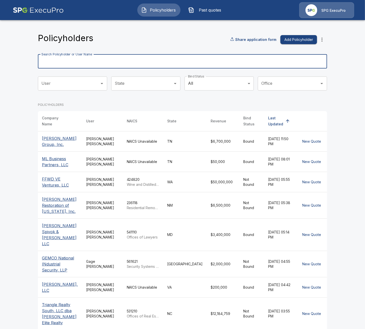
click at [105, 62] on input "Search Policyholder or User Name" at bounding box center [179, 61] width 283 height 14
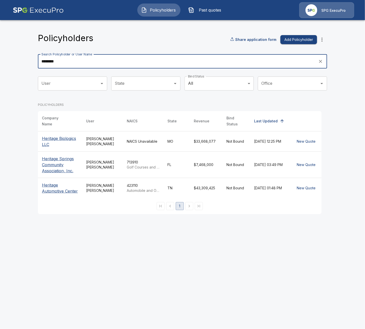
type input "********"
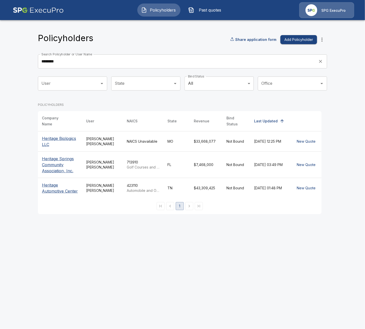
click at [59, 161] on p "Heritage Springs Community Association, Inc." at bounding box center [60, 165] width 36 height 18
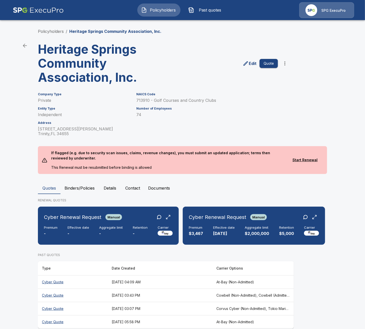
click at [115, 186] on button "Details" at bounding box center [110, 188] width 23 height 12
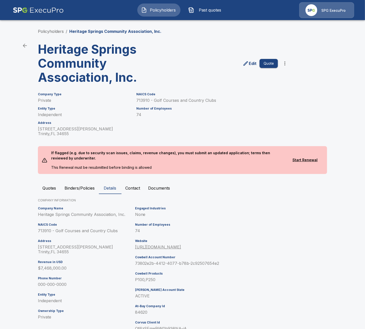
click at [83, 191] on button "Binders/Policies" at bounding box center [79, 188] width 38 height 12
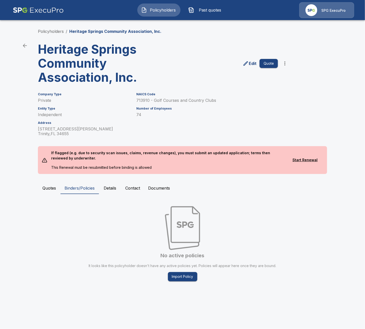
click at [51, 189] on button "Quotes" at bounding box center [49, 188] width 23 height 12
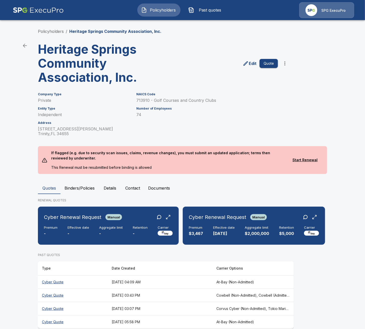
click at [20, 182] on main "Policyholders / Heritage Springs Community Association, Inc. Heritage Springs C…" at bounding box center [182, 169] width 365 height 338
click at [165, 13] on span "Policyholders" at bounding box center [163, 10] width 28 height 6
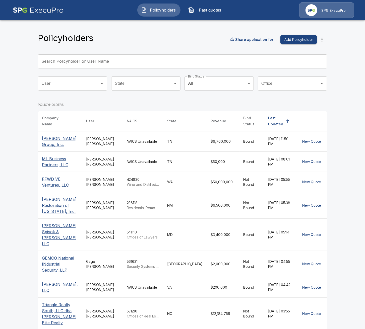
click at [320, 39] on icon "more" at bounding box center [322, 40] width 6 height 6
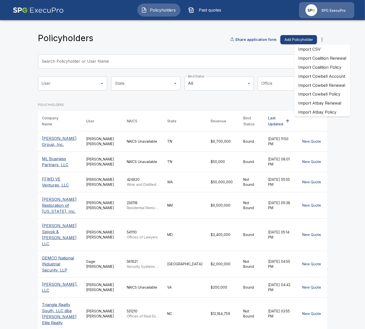
click at [334, 107] on li "Import Atbay Renewal" at bounding box center [322, 103] width 56 height 9
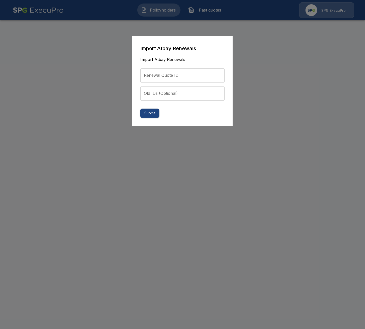
click at [184, 75] on input "Renewal Quote ID" at bounding box center [182, 75] width 84 height 14
paste input "**********"
type input "**********"
click at [155, 113] on button "Submit" at bounding box center [149, 113] width 19 height 9
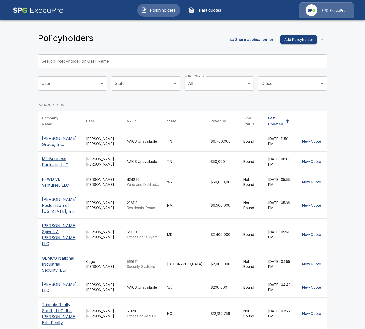
click at [210, 15] on button "Past quotes" at bounding box center [205, 10] width 43 height 13
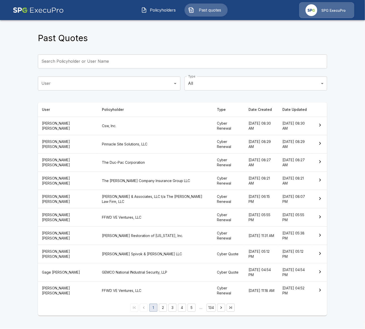
click at [210, 15] on button "Past quotes" at bounding box center [205, 10] width 43 height 13
click at [114, 125] on th "Csw, Inc." at bounding box center [155, 126] width 115 height 18
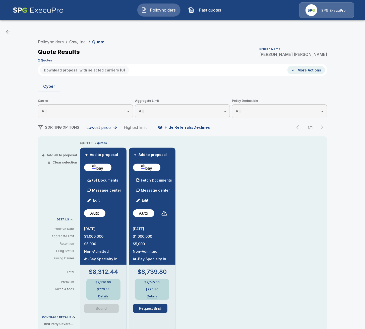
click at [221, 13] on button "Past quotes" at bounding box center [205, 10] width 43 height 13
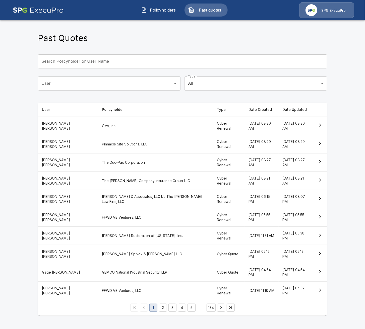
click at [157, 17] on div "Policyholders Past quotes SPG ExecuPro" at bounding box center [182, 10] width 355 height 16
click at [195, 10] on button "Past quotes" at bounding box center [205, 10] width 43 height 13
click at [176, 12] on span "Policyholders" at bounding box center [163, 10] width 28 height 6
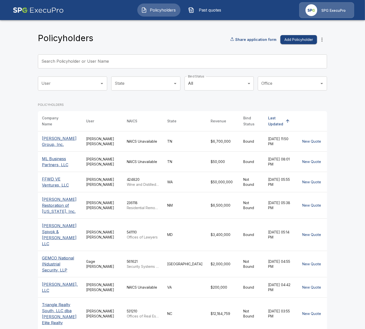
click at [196, 11] on button "Past quotes" at bounding box center [205, 10] width 43 height 13
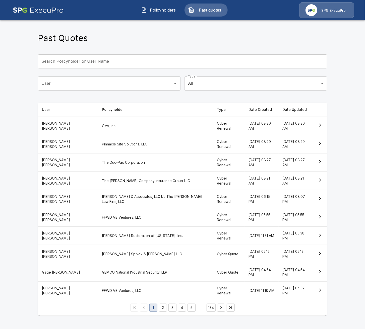
click at [136, 60] on input "Search Policyholder or User Name" at bounding box center [179, 61] width 283 height 14
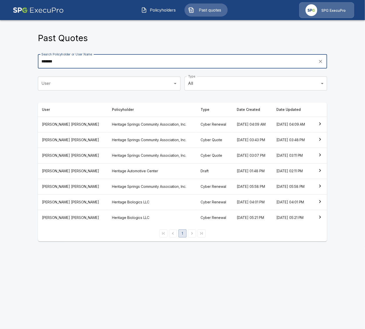
type input "*******"
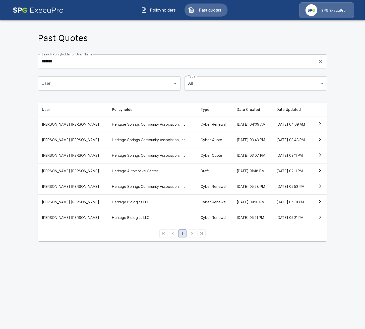
click at [132, 125] on th "Heritage Springs Community Association, Inc." at bounding box center [152, 125] width 88 height 16
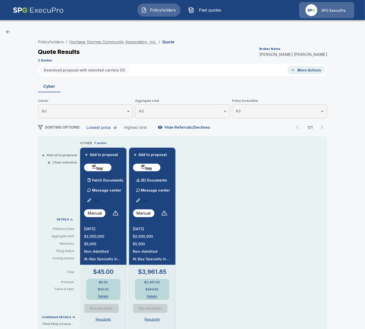
click at [80, 41] on link "Heritage Springs Community Association, Inc." at bounding box center [112, 41] width 87 height 5
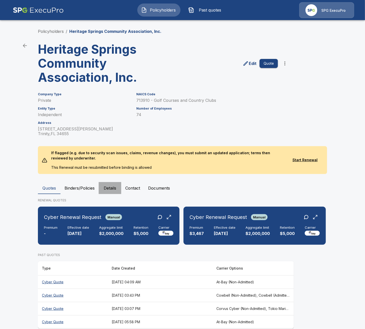
click at [115, 186] on button "Details" at bounding box center [110, 188] width 23 height 12
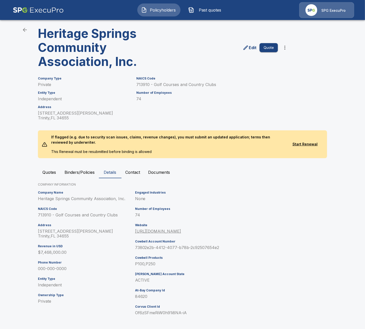
scroll to position [18, 0]
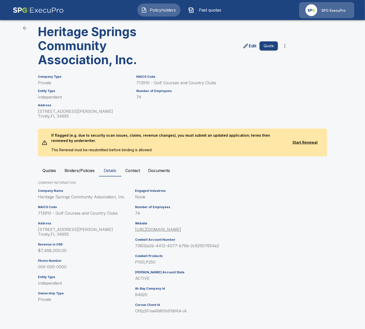
click at [145, 296] on p "84620" at bounding box center [194, 295] width 119 height 5
click at [51, 169] on button "Quotes" at bounding box center [49, 171] width 23 height 12
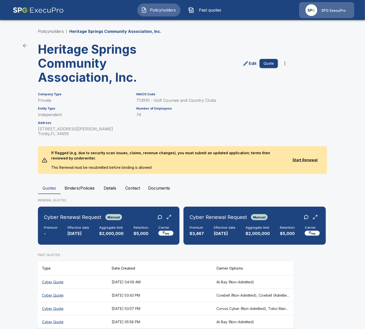
scroll to position [0, 0]
click at [54, 31] on link "Policyholders" at bounding box center [51, 31] width 26 height 5
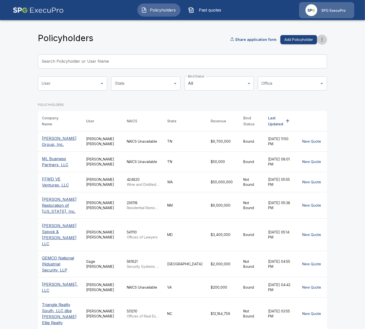
click at [324, 40] on icon "more" at bounding box center [322, 40] width 6 height 6
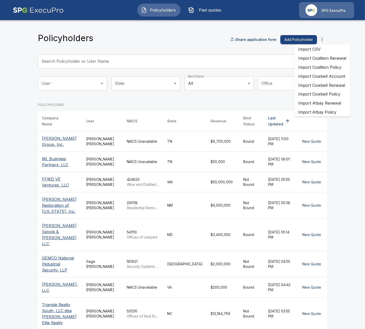
click at [335, 105] on li "Import Atbay Renewal" at bounding box center [322, 103] width 56 height 9
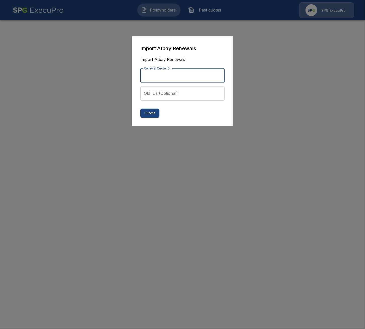
click at [189, 71] on input "Renewal Quote ID" at bounding box center [182, 75] width 84 height 14
paste input "**********"
type input "**********"
click at [152, 114] on button "Submit" at bounding box center [149, 113] width 19 height 9
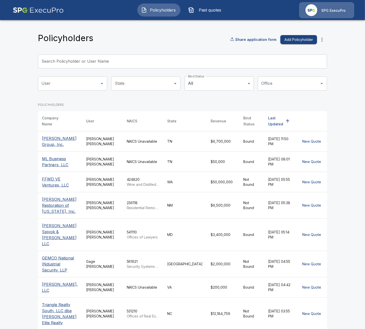
click at [200, 17] on div "Policyholders Past quotes SPG ExecuPro" at bounding box center [182, 10] width 355 height 16
click at [200, 15] on button "Past quotes" at bounding box center [205, 10] width 43 height 13
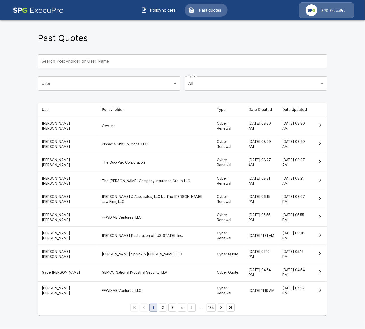
click at [172, 9] on span "Policyholders" at bounding box center [163, 10] width 28 height 6
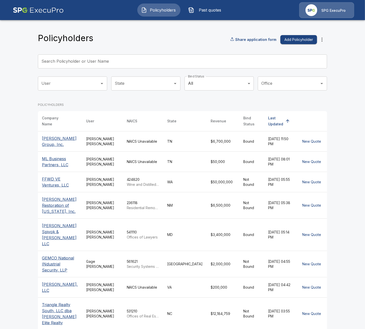
click at [192, 12] on img "button" at bounding box center [191, 10] width 6 height 6
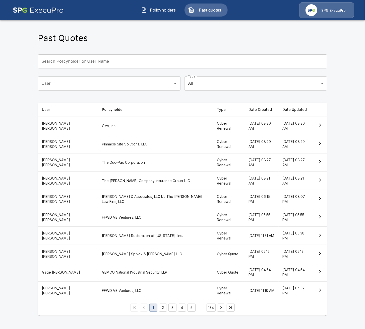
click at [85, 63] on input "Search Policyholder or User Name" at bounding box center [179, 61] width 283 height 14
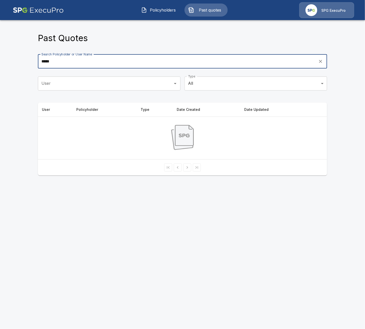
click at [88, 60] on input "*****" at bounding box center [176, 61] width 277 height 14
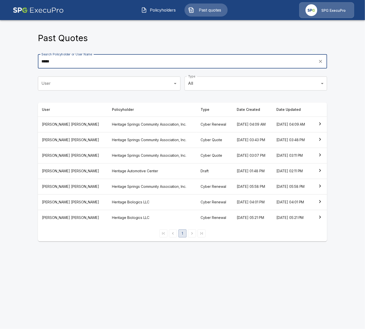
type input "*****"
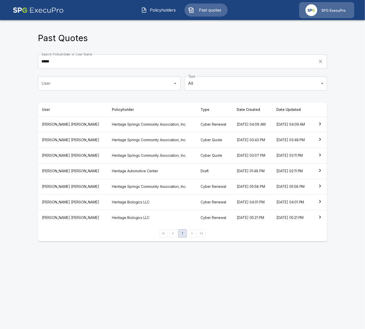
click at [146, 137] on th "Heritage Springs Community Association, Inc." at bounding box center [152, 140] width 88 height 16
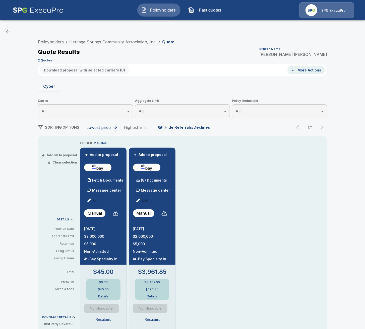
click at [55, 41] on link "Policyholders" at bounding box center [51, 41] width 26 height 5
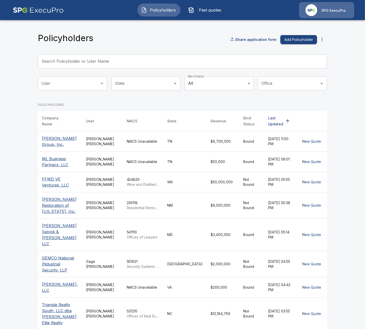
click at [108, 71] on div "Search Policyholder or User Name Search Policyholder or User Name" at bounding box center [182, 63] width 289 height 18
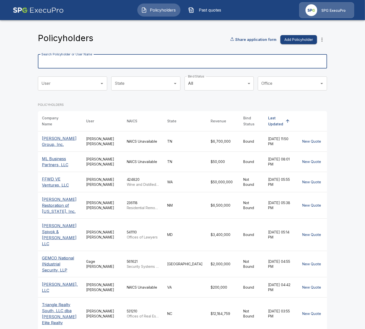
click at [112, 65] on input "Search Policyholder or User Name" at bounding box center [179, 61] width 283 height 14
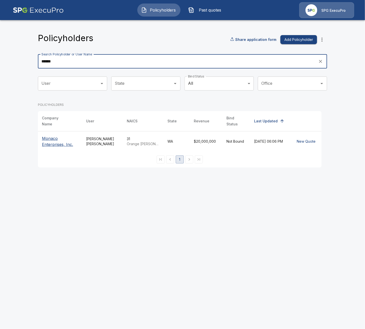
type input "******"
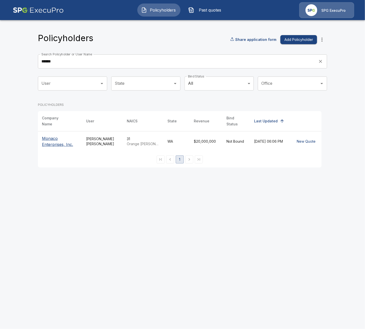
click at [50, 141] on p "Monaco Enterprises, Inc." at bounding box center [60, 141] width 36 height 12
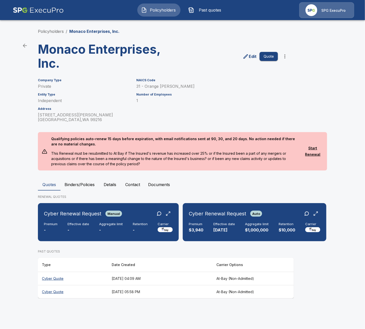
click at [110, 278] on th "[DATE] 04:09 AM" at bounding box center [160, 278] width 105 height 13
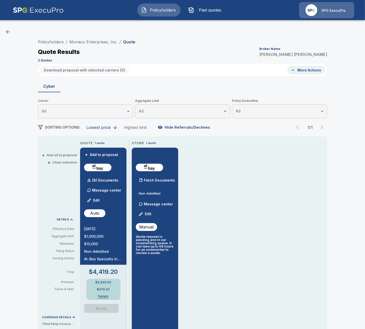
click at [80, 44] on li "Monaco Enterprises, Inc." at bounding box center [93, 42] width 48 height 6
click at [83, 41] on link "Monaco Enterprises, Inc." at bounding box center [93, 41] width 48 height 5
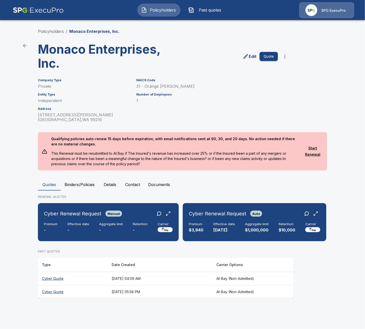
click at [106, 179] on button "Details" at bounding box center [110, 185] width 23 height 12
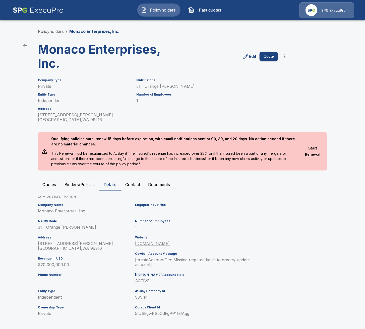
click at [145, 296] on p "99944" at bounding box center [194, 297] width 119 height 5
copy p "99944"
click at [210, 271] on div "Engaged Industries - Number of Employees 1 Website monaco-inc.com Cowbell Accou…" at bounding box center [193, 261] width 121 height 121
click at [48, 33] on link "Policyholders" at bounding box center [51, 31] width 26 height 5
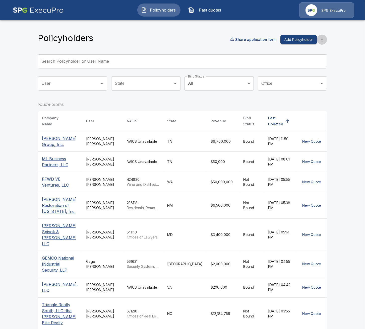
click at [322, 42] on icon "more" at bounding box center [322, 40] width 6 height 6
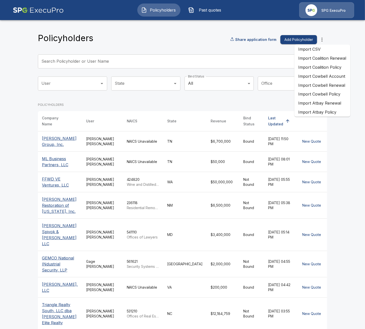
click at [322, 105] on li "Import Atbay Renewal" at bounding box center [322, 103] width 56 height 9
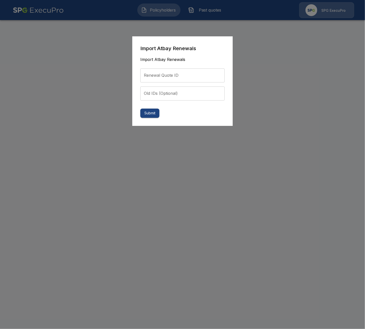
click at [199, 74] on input "Renewal Quote ID" at bounding box center [182, 75] width 84 height 14
paste input "**********"
type input "**********"
click at [145, 116] on button "Submit" at bounding box center [149, 113] width 19 height 9
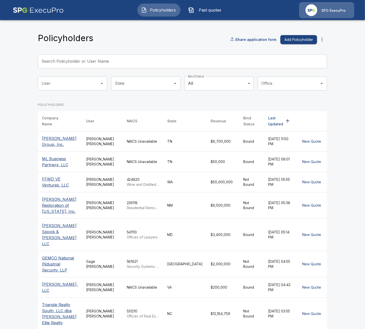
click at [219, 9] on span "Past quotes" at bounding box center [210, 10] width 28 height 6
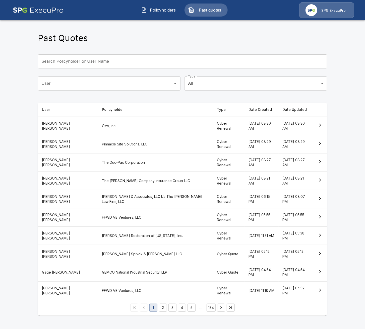
click at [128, 65] on input "Search Policyholder or User Name" at bounding box center [179, 61] width 283 height 14
click at [146, 15] on button "Policyholders" at bounding box center [158, 10] width 43 height 13
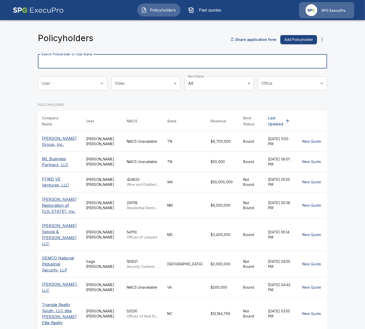
click at [101, 56] on input "Search Policyholder or User Name" at bounding box center [179, 61] width 283 height 14
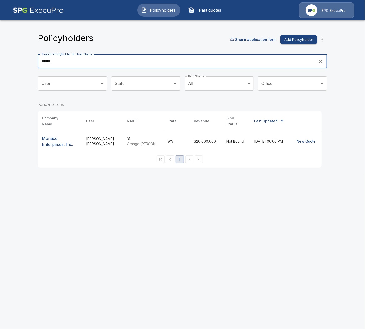
type input "******"
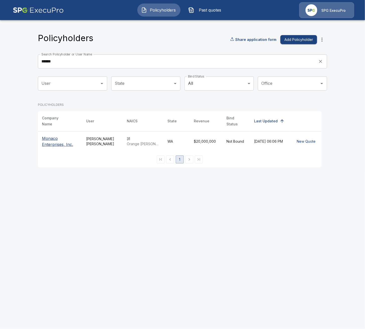
click at [72, 136] on p "Monaco Enterprises, Inc." at bounding box center [60, 141] width 36 height 12
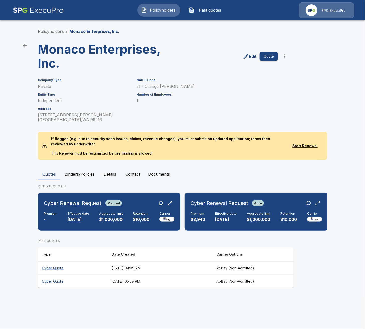
click at [167, 269] on th "[DATE] 04:09 AM" at bounding box center [160, 267] width 105 height 13
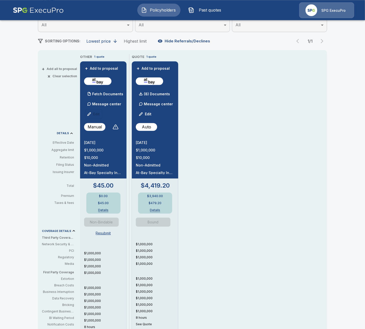
scroll to position [87, 0]
click at [286, 86] on div "OTHER 1 quote + Add to proposal Fetch Documents Message center Edit Manual [DAT…" at bounding box center [203, 220] width 247 height 333
